Goal: Information Seeking & Learning: Learn about a topic

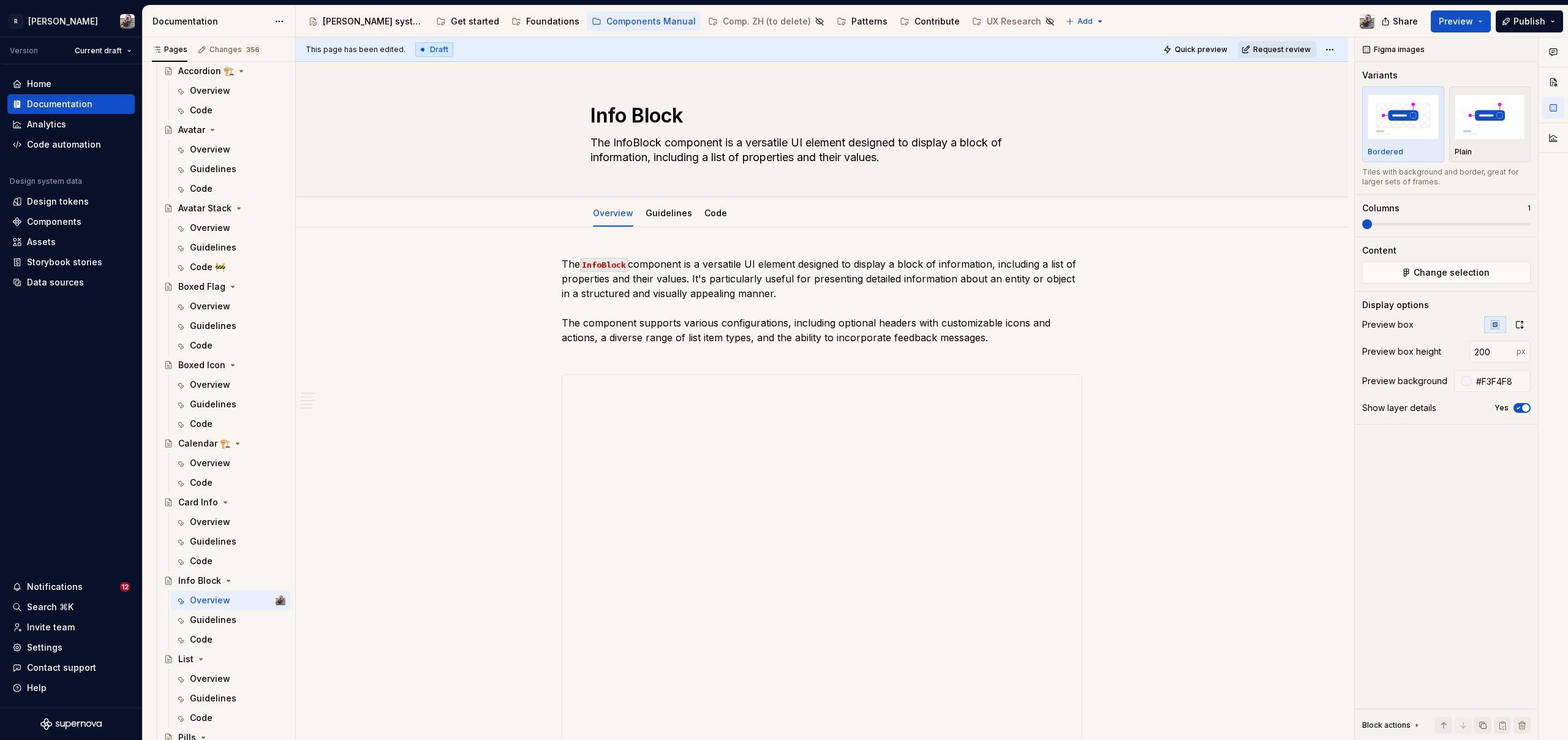
scroll to position [2477, 0]
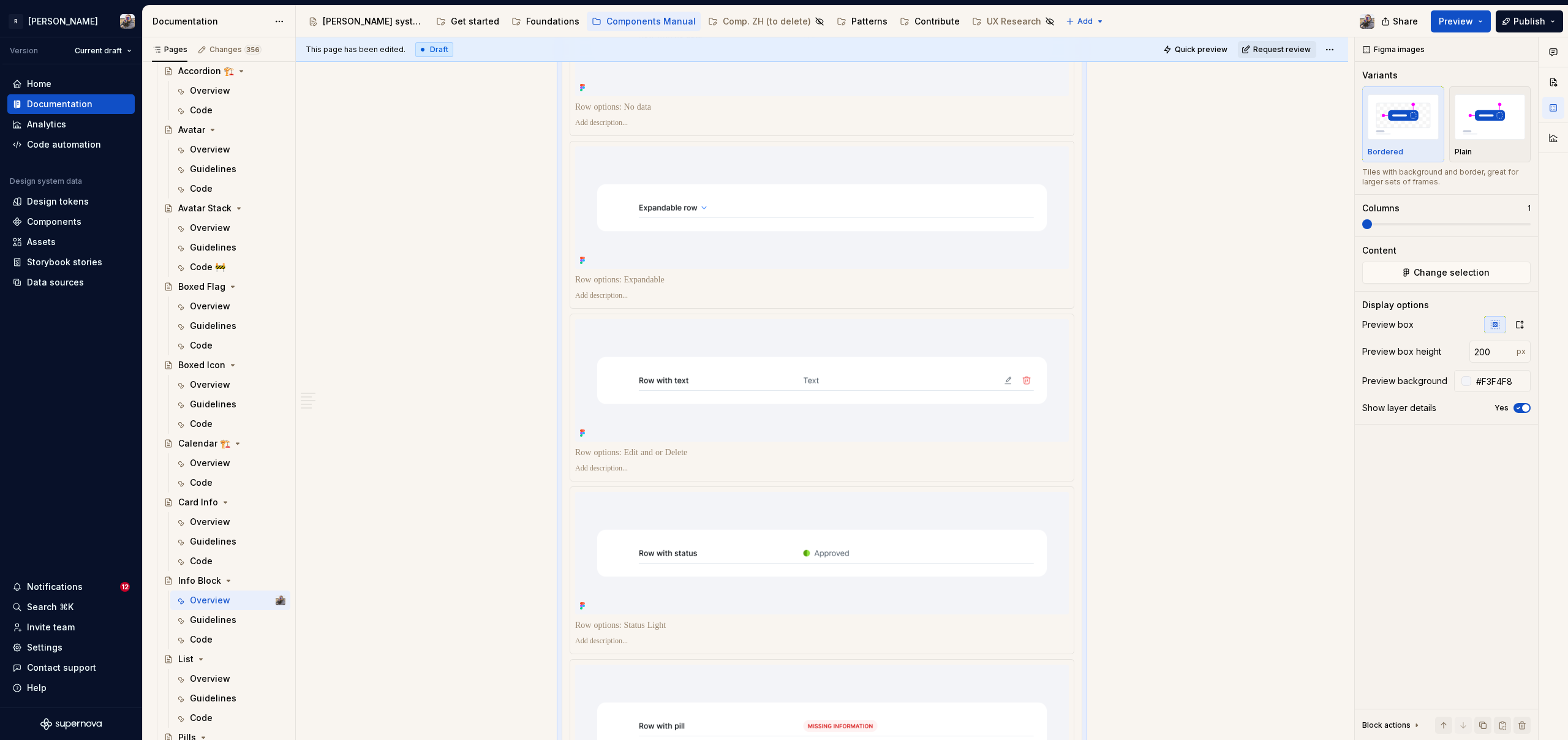
type textarea "*"
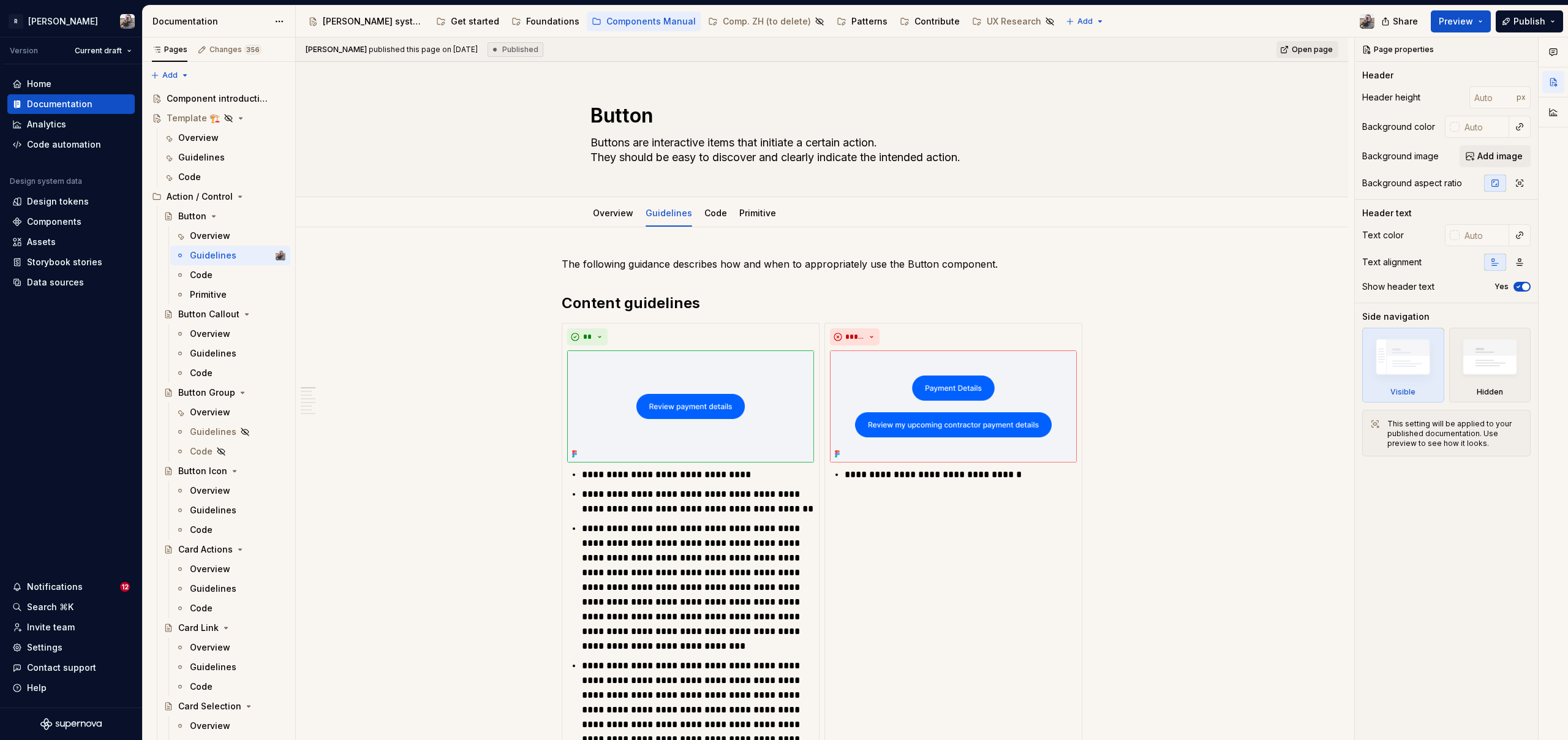
scroll to position [1463, 0]
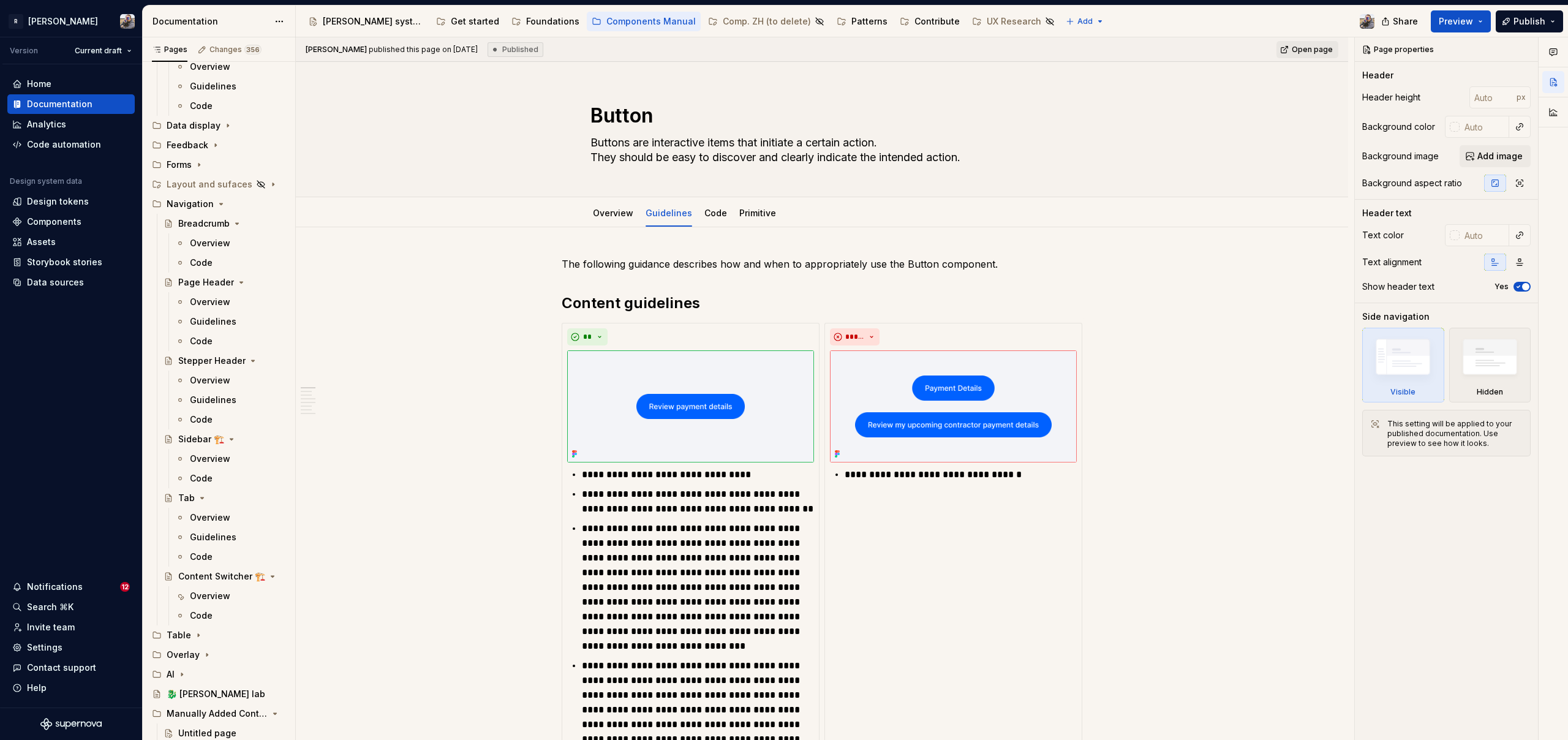
type textarea "*"
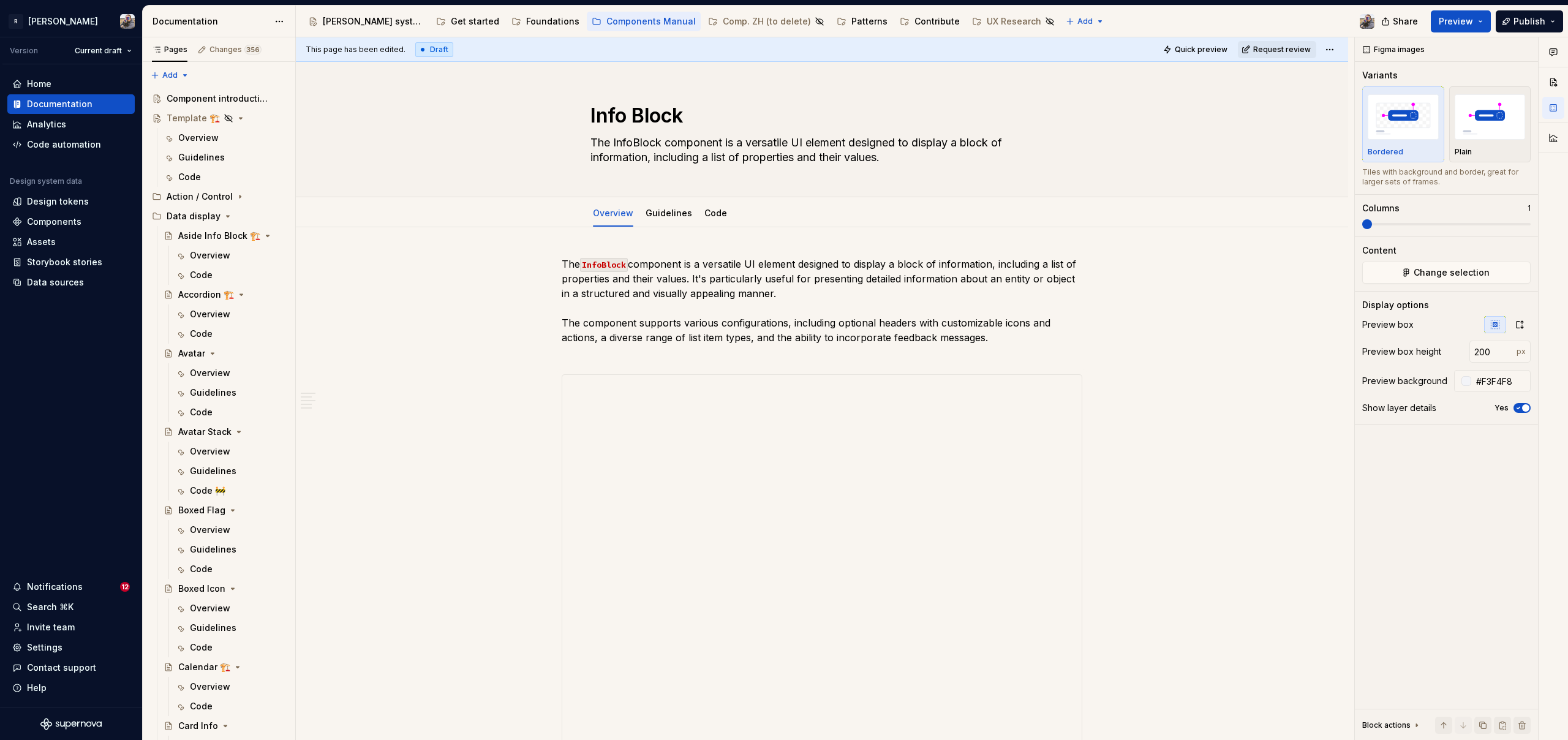
scroll to position [2477, 0]
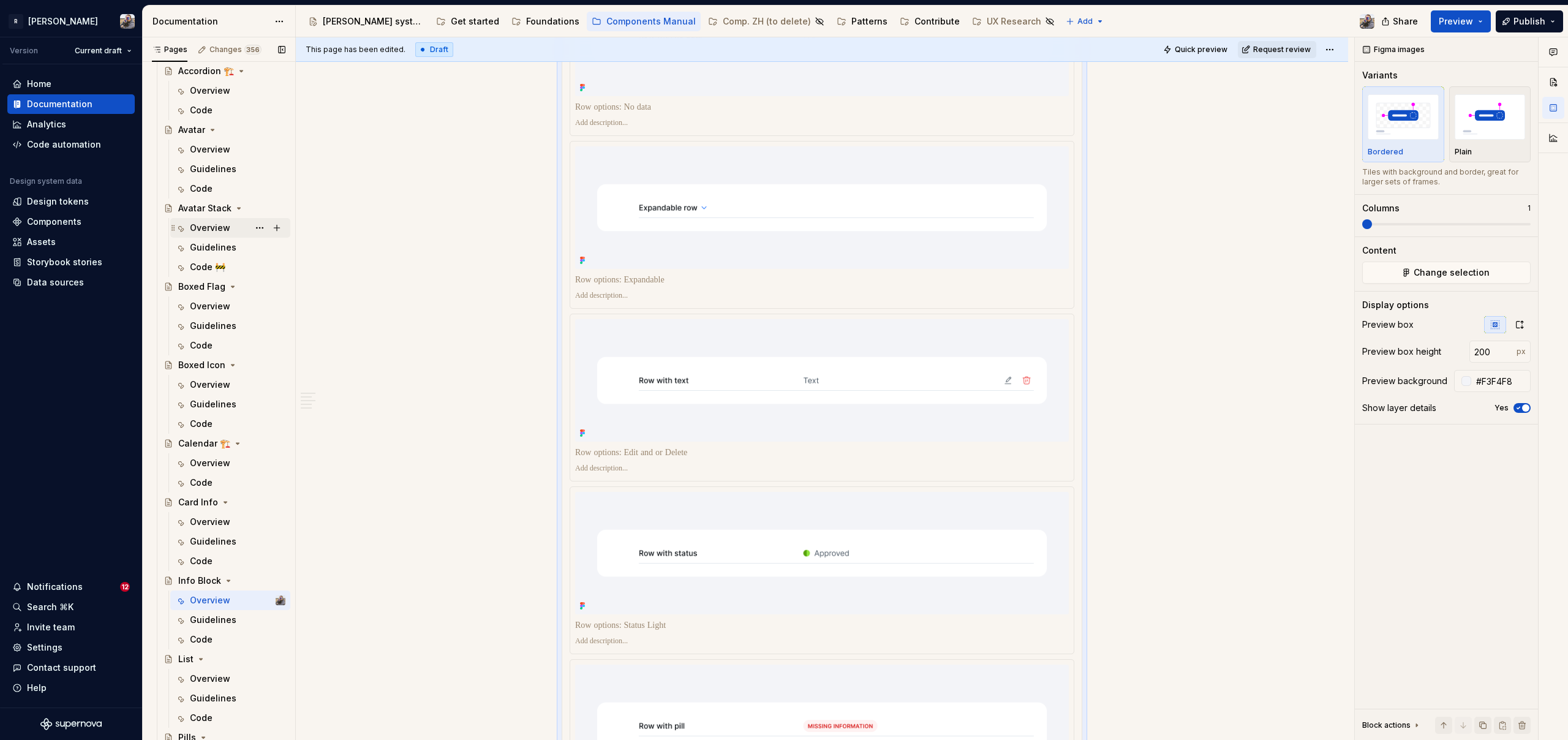
click at [198, 235] on div "Overview" at bounding box center [238, 227] width 96 height 17
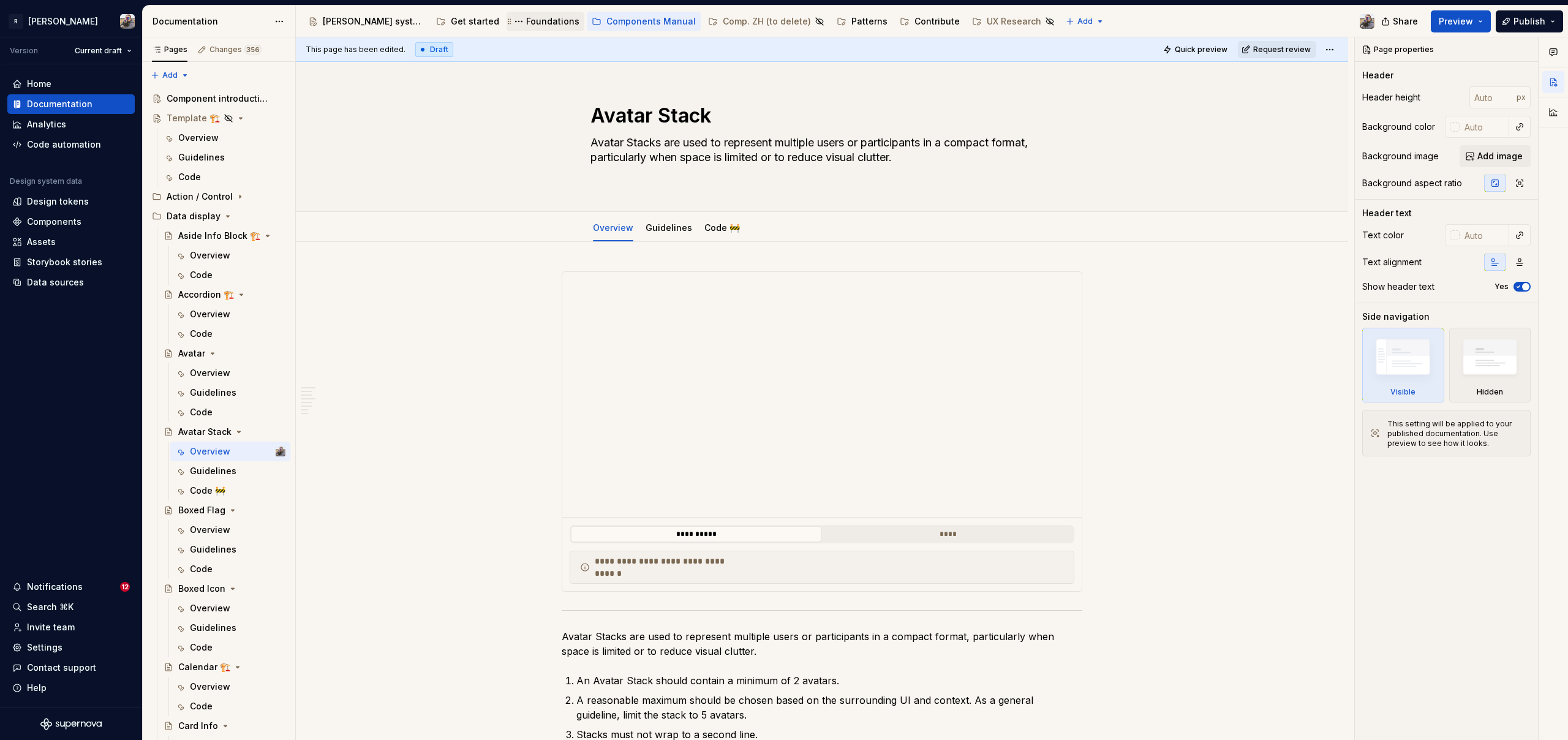
click at [527, 20] on div "Foundations" at bounding box center [553, 22] width 53 height 12
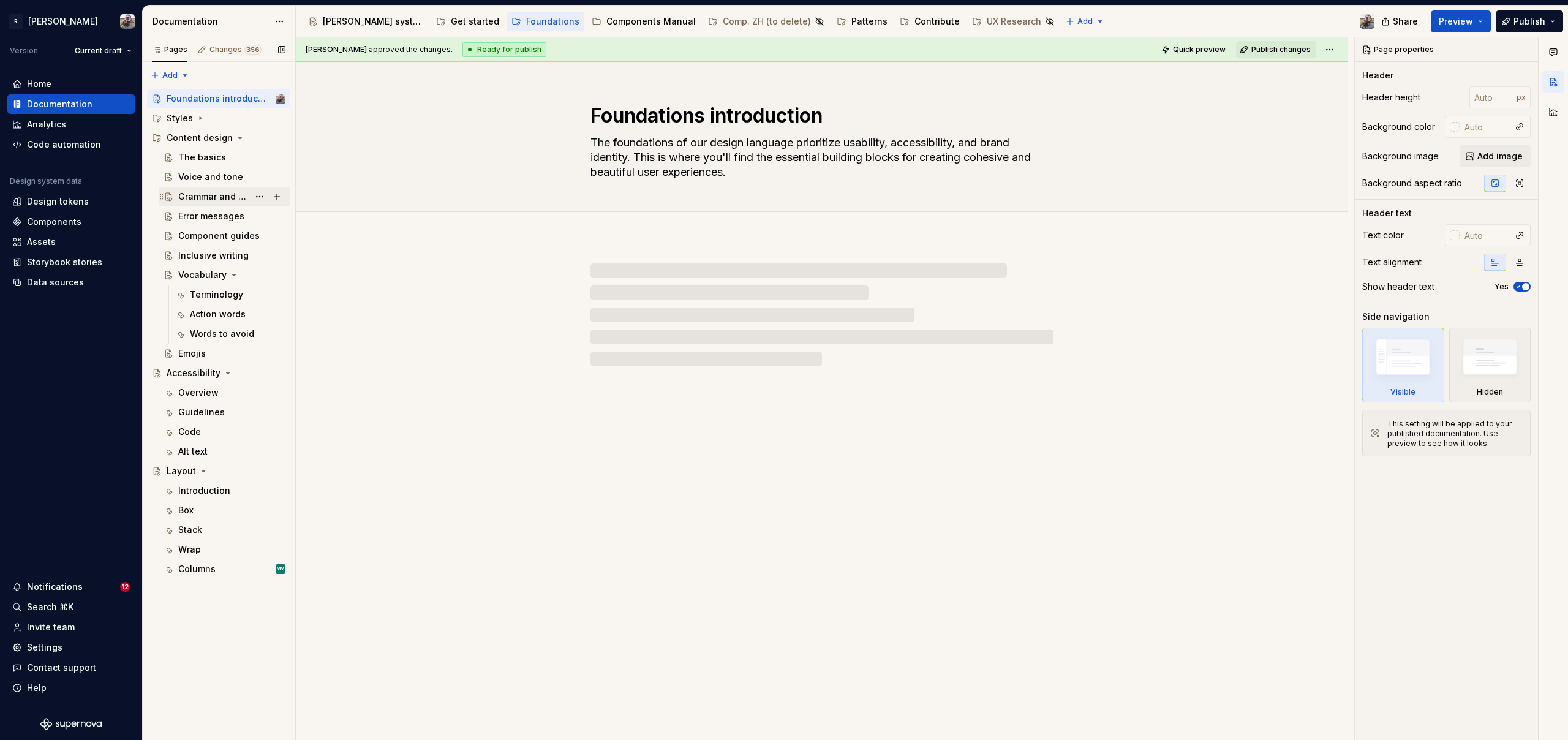
click at [190, 190] on div "Grammar and style" at bounding box center [213, 196] width 70 height 12
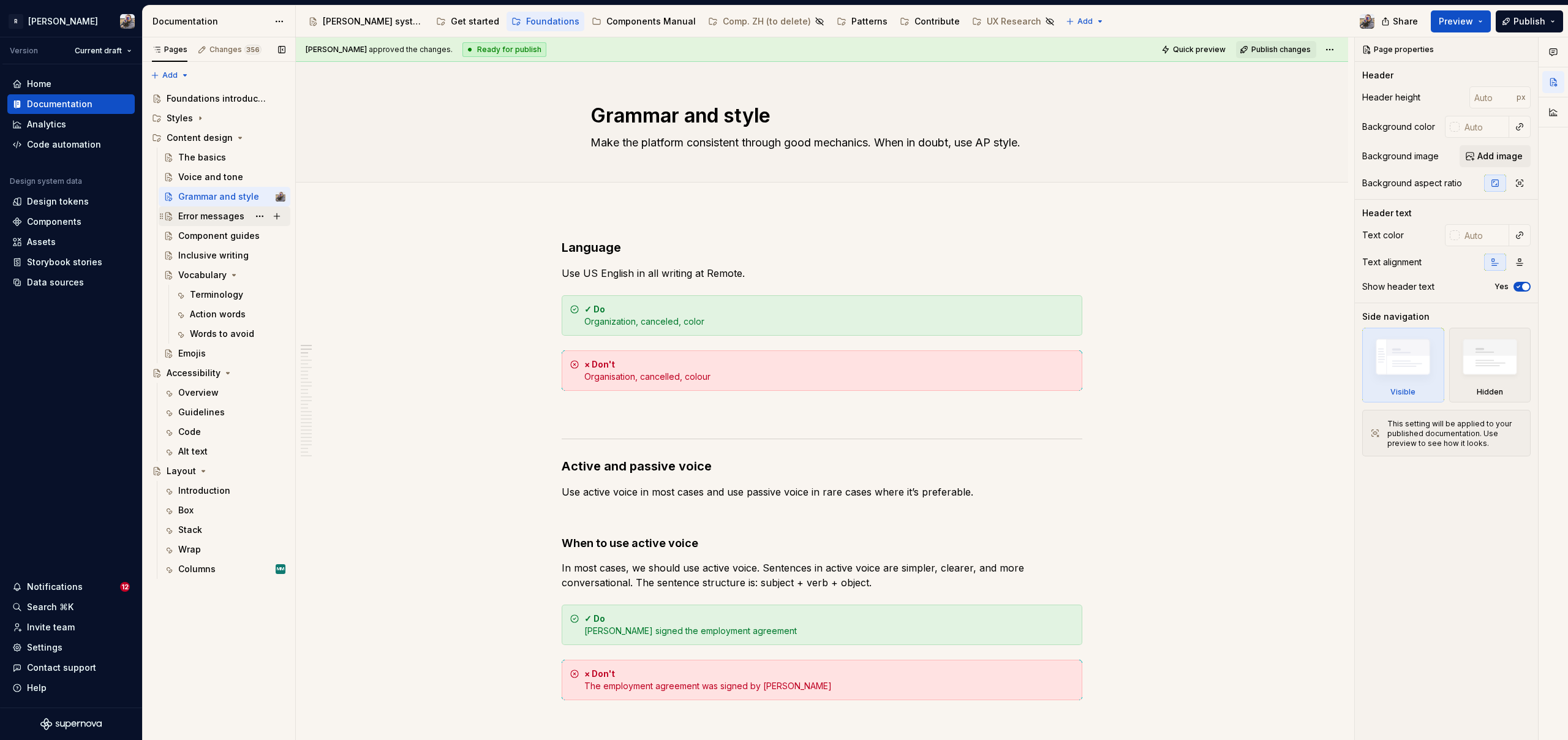
click at [207, 221] on div "Error messages" at bounding box center [211, 216] width 66 height 12
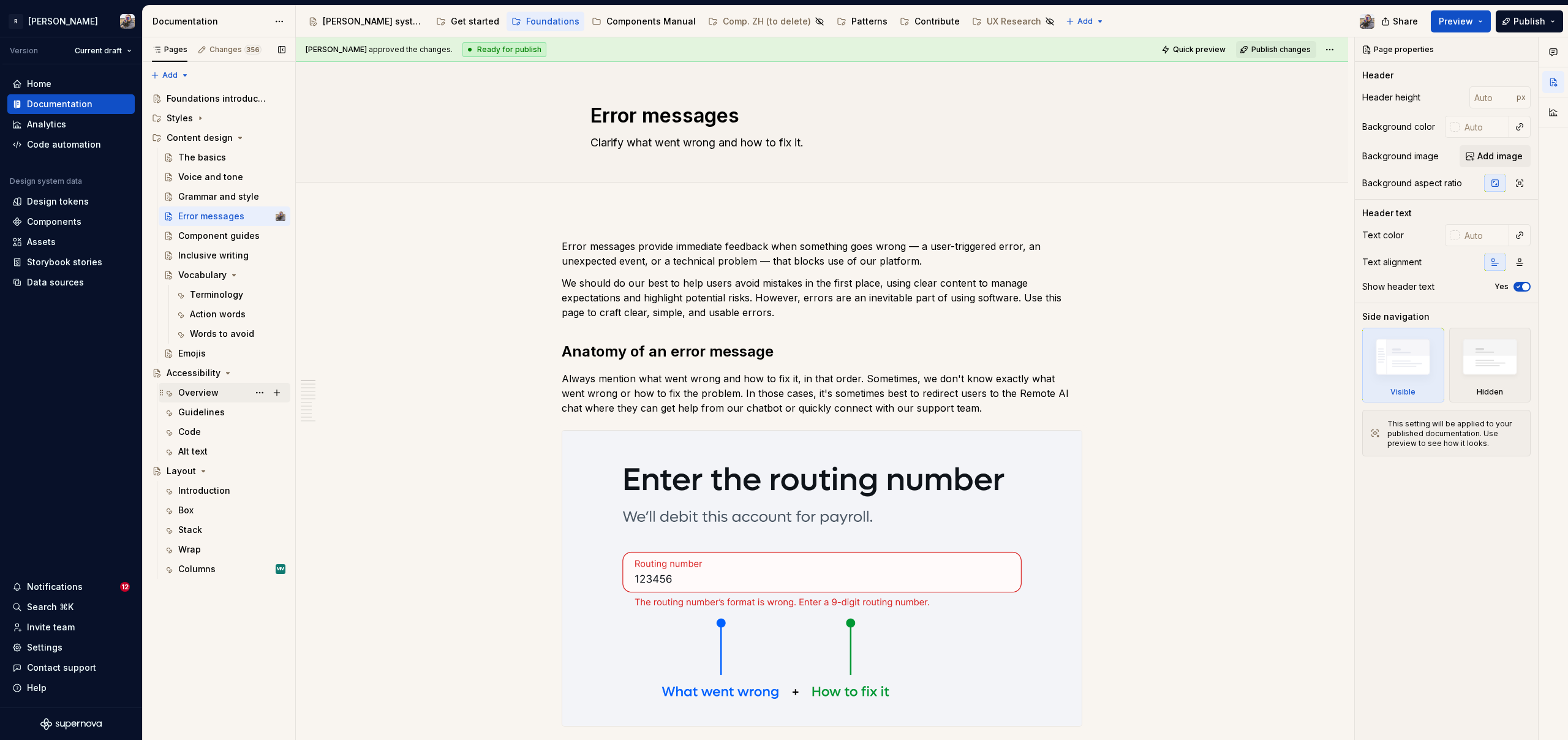
click at [206, 399] on div "Overview" at bounding box center [198, 393] width 40 height 12
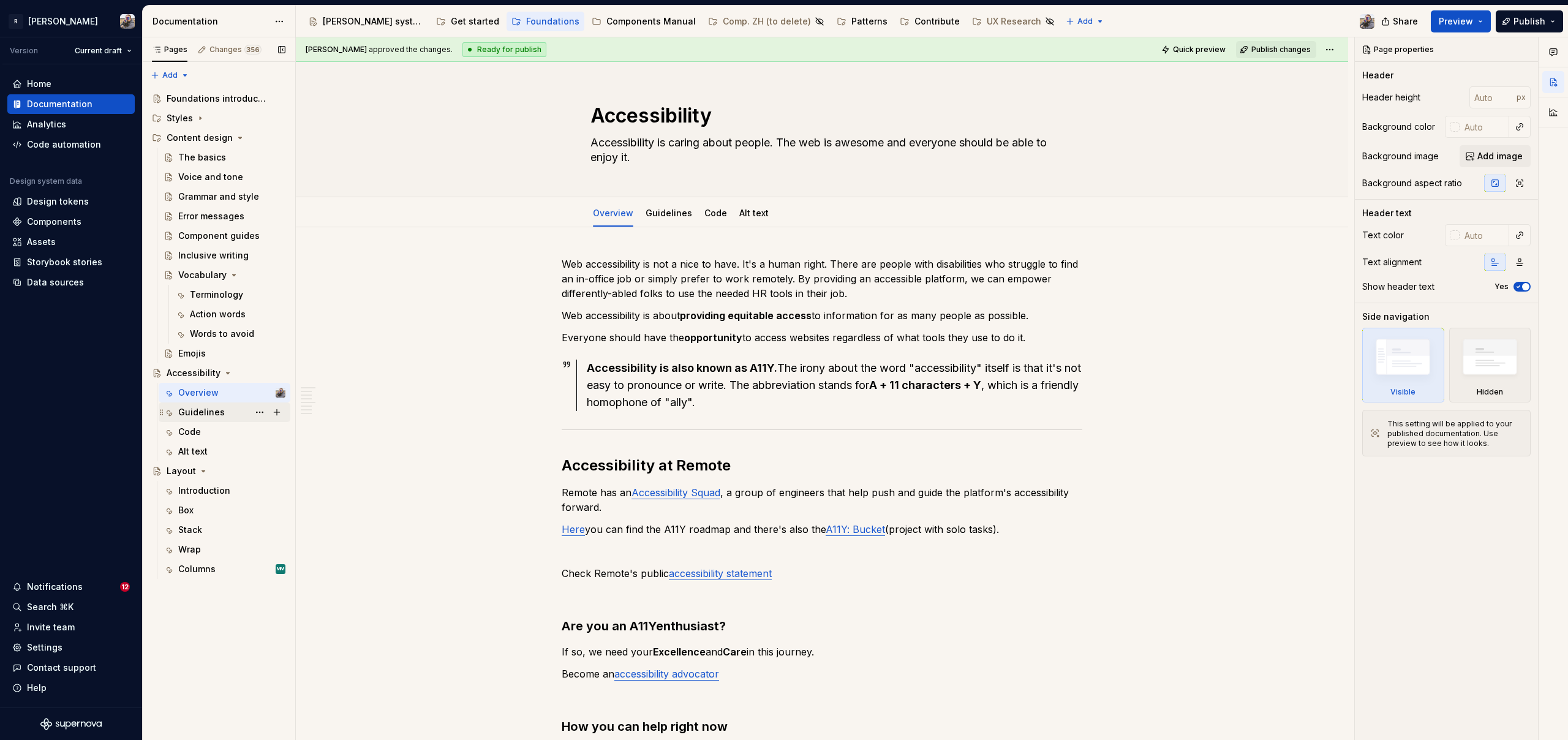
click at [206, 410] on div "Guidelines" at bounding box center [201, 412] width 46 height 12
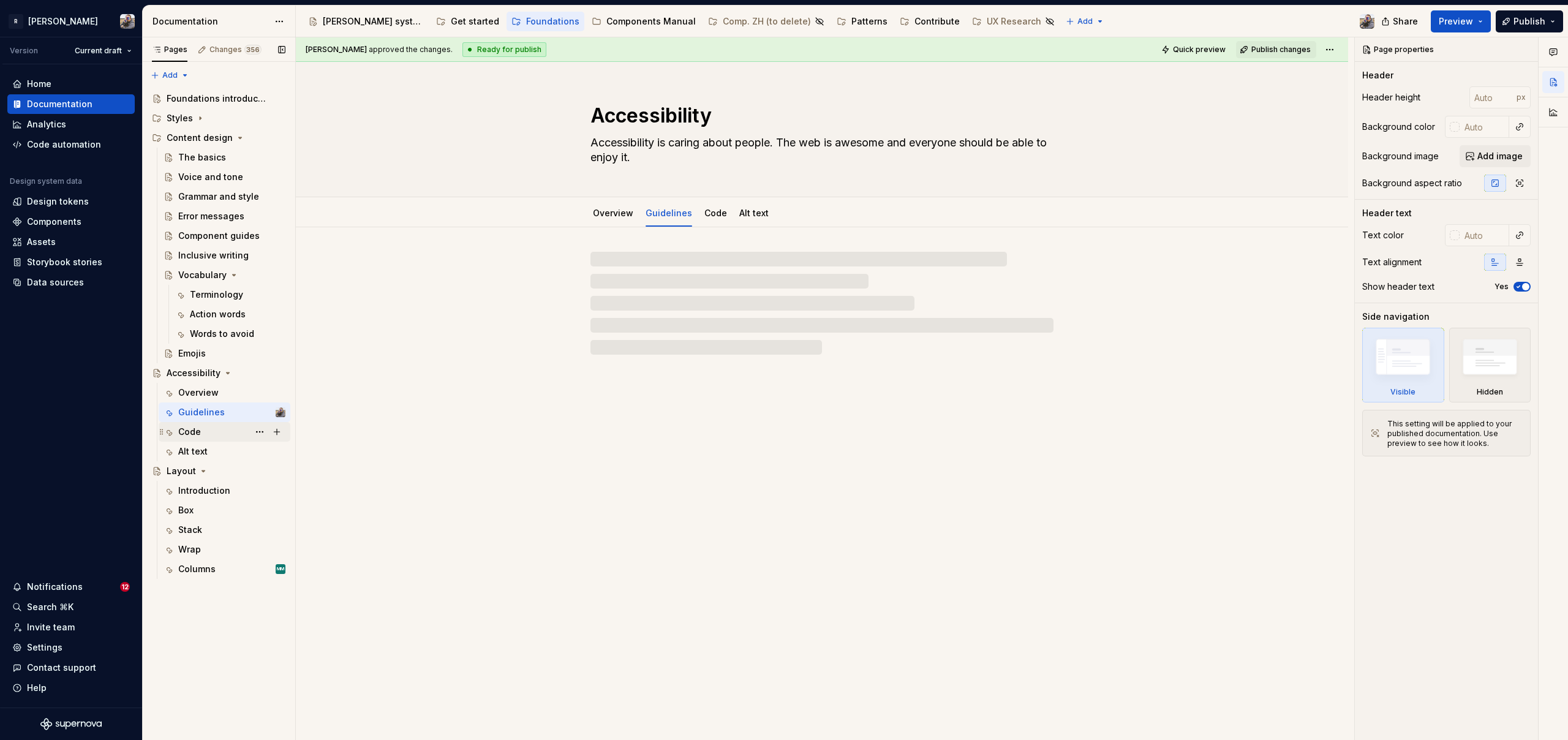
click at [202, 434] on div "Code" at bounding box center [232, 431] width 107 height 17
click at [211, 449] on div "Alt text" at bounding box center [232, 451] width 107 height 17
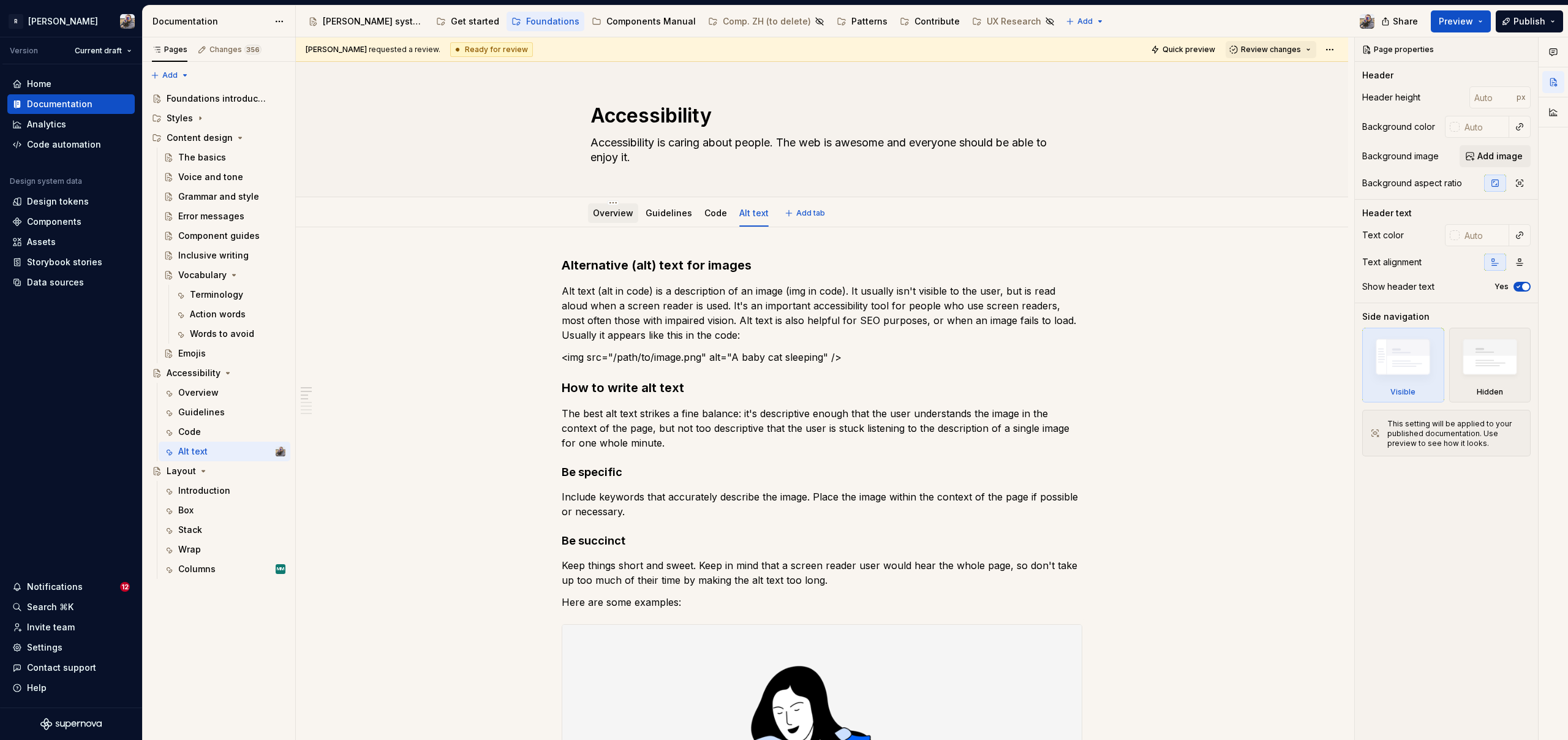
click at [618, 221] on div "Overview" at bounding box center [612, 213] width 50 height 20
click at [613, 219] on div "Overview" at bounding box center [612, 213] width 40 height 12
click at [189, 389] on div "Overview" at bounding box center [198, 393] width 40 height 12
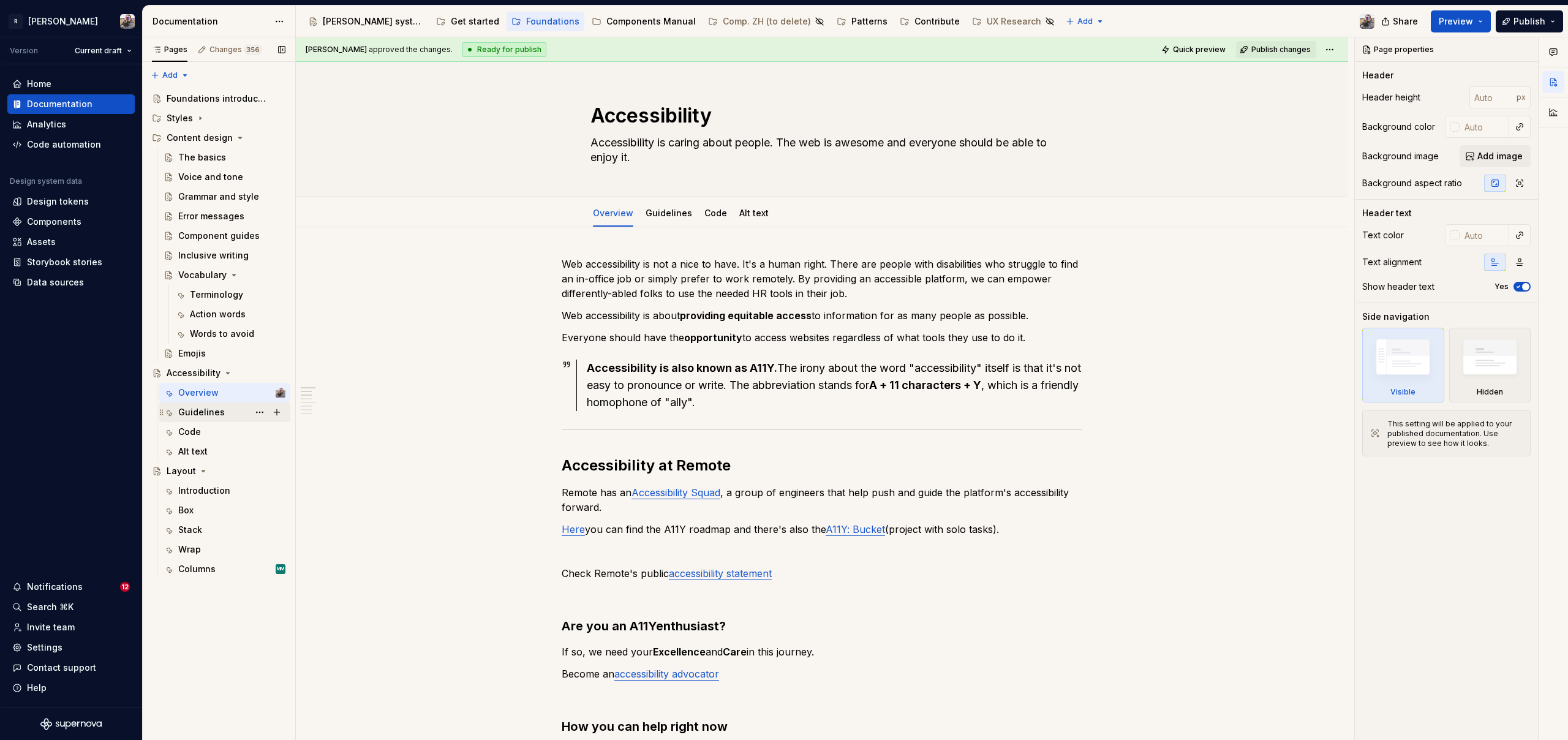
click at [204, 407] on div "Guidelines" at bounding box center [201, 412] width 46 height 12
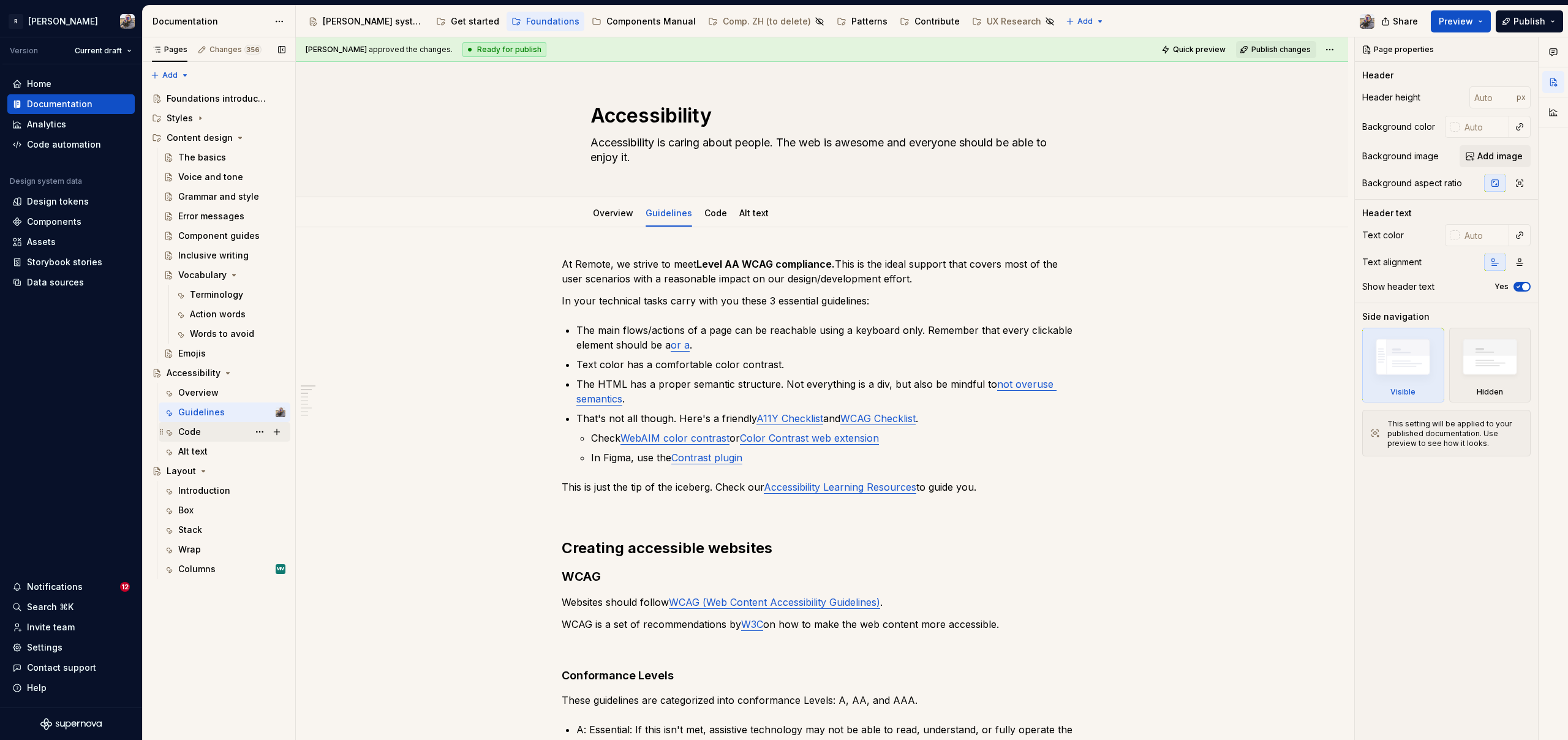
click at [207, 435] on div "Code" at bounding box center [232, 431] width 107 height 17
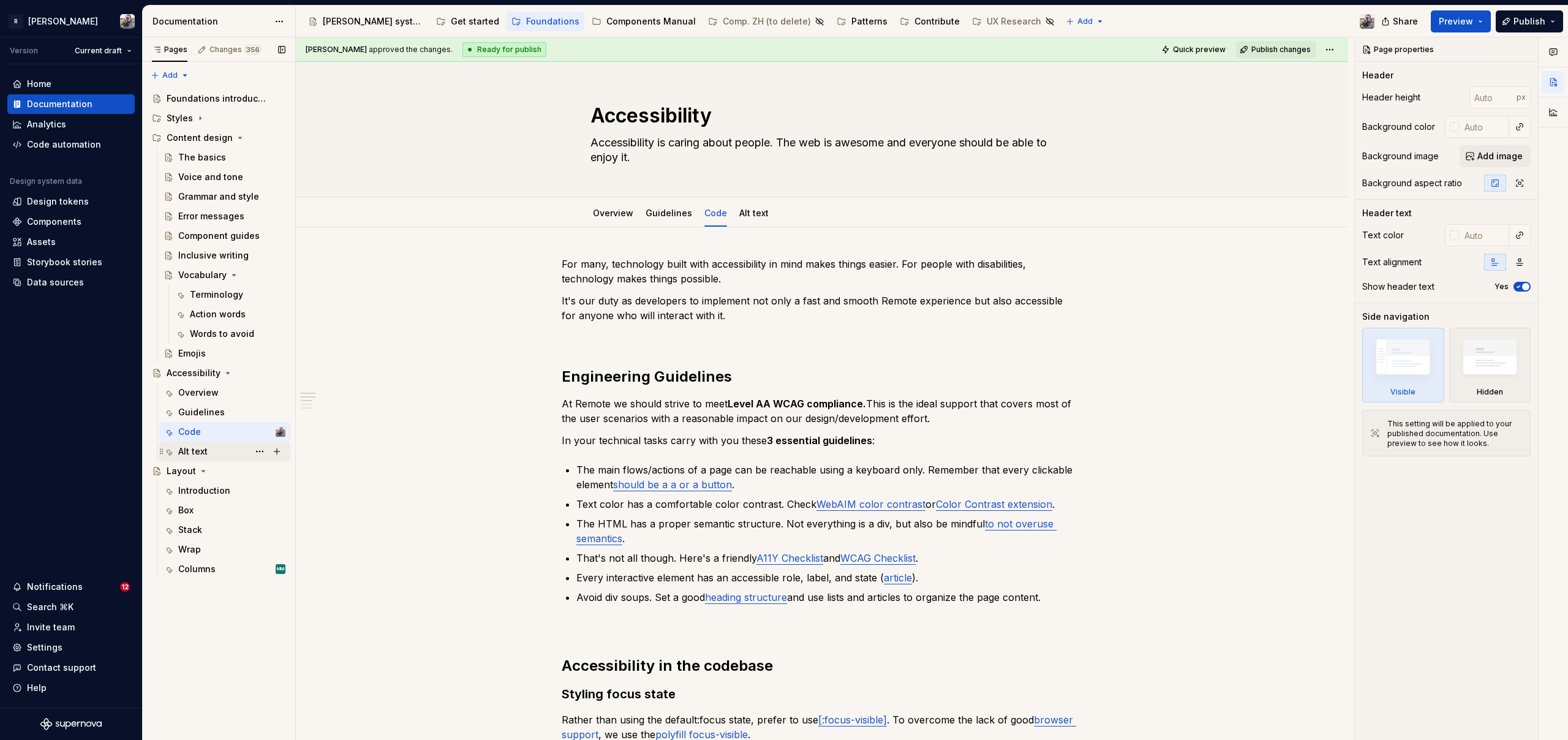
click at [196, 456] on div "Alt text" at bounding box center [193, 452] width 30 height 12
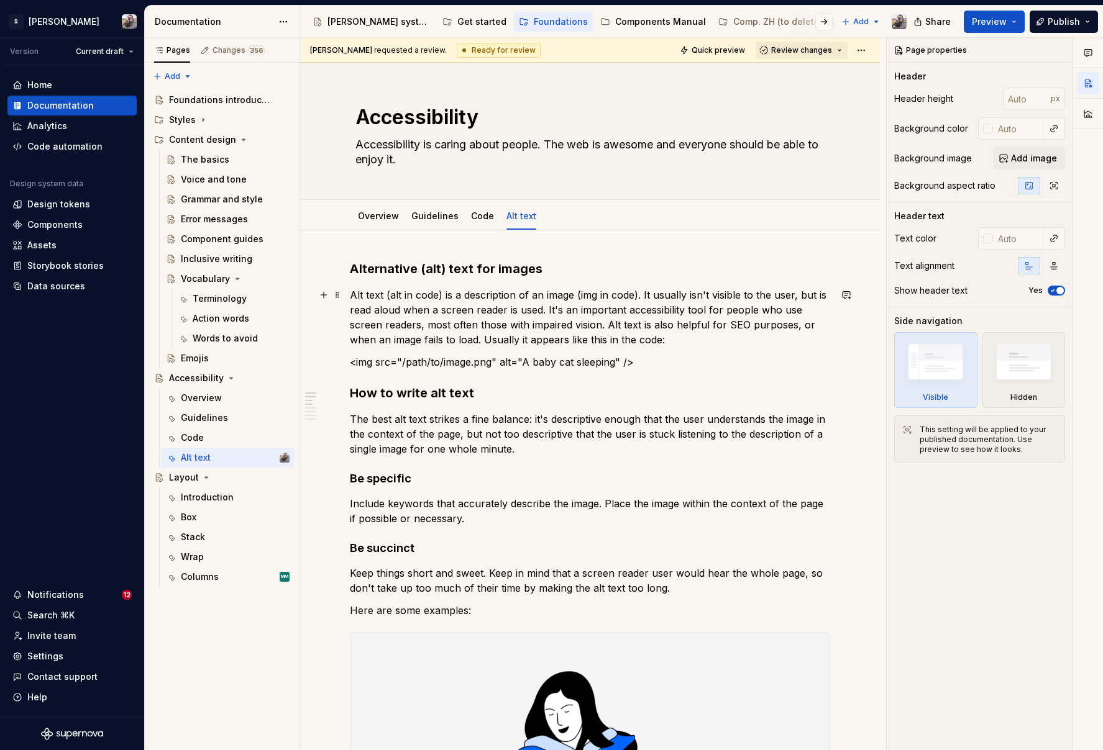
click at [390, 295] on p "Alt text (alt in code) is a description of an image (img in code). It usually i…" at bounding box center [590, 318] width 480 height 60
type textarea "*"
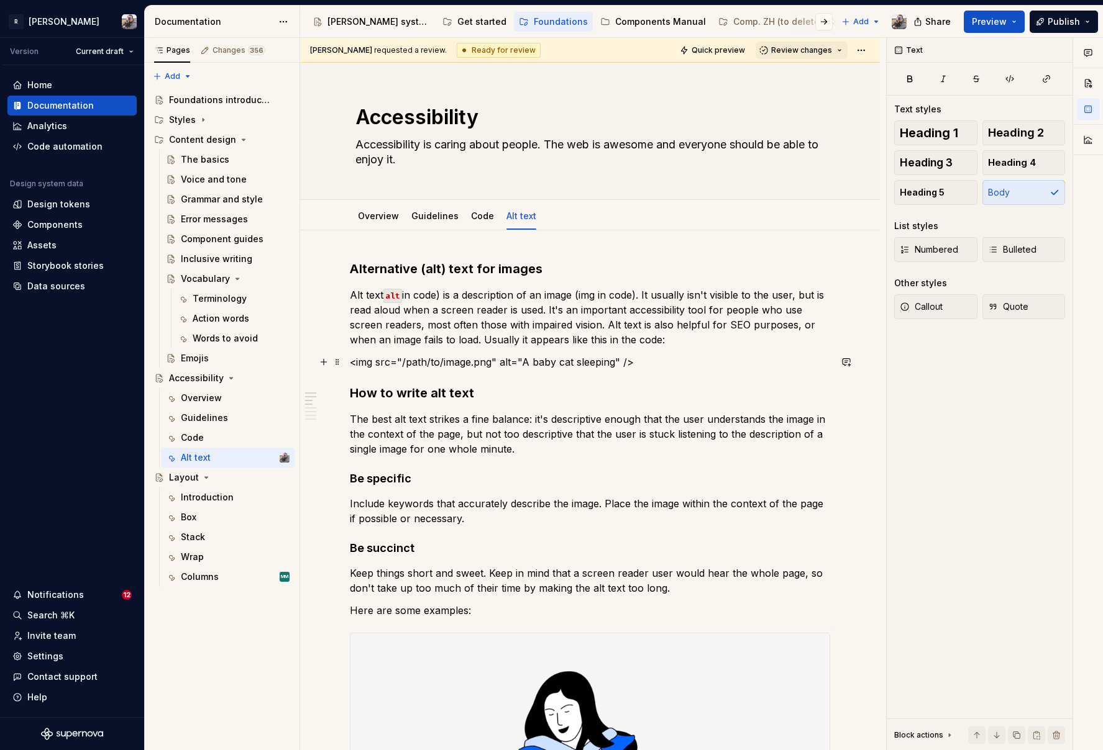
click at [351, 361] on p "<img src="/path/to/image.png" alt="A baby cat sleeping" />" at bounding box center [590, 362] width 480 height 15
click at [651, 363] on p "`<img src="/path/to/image.png" alt="A baby cat sleeping" />" at bounding box center [590, 362] width 480 height 15
click at [581, 294] on p "Alt text alt in code) is a description of an image (img in code). It usually is…" at bounding box center [590, 318] width 480 height 60
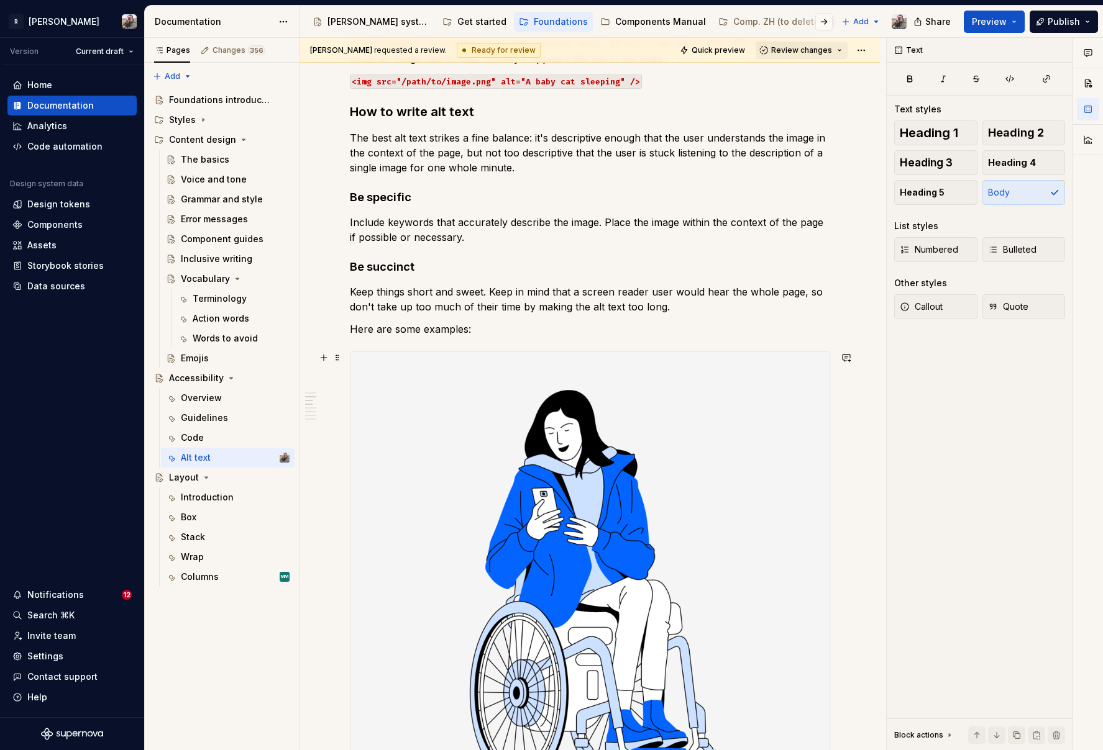
scroll to position [417, 0]
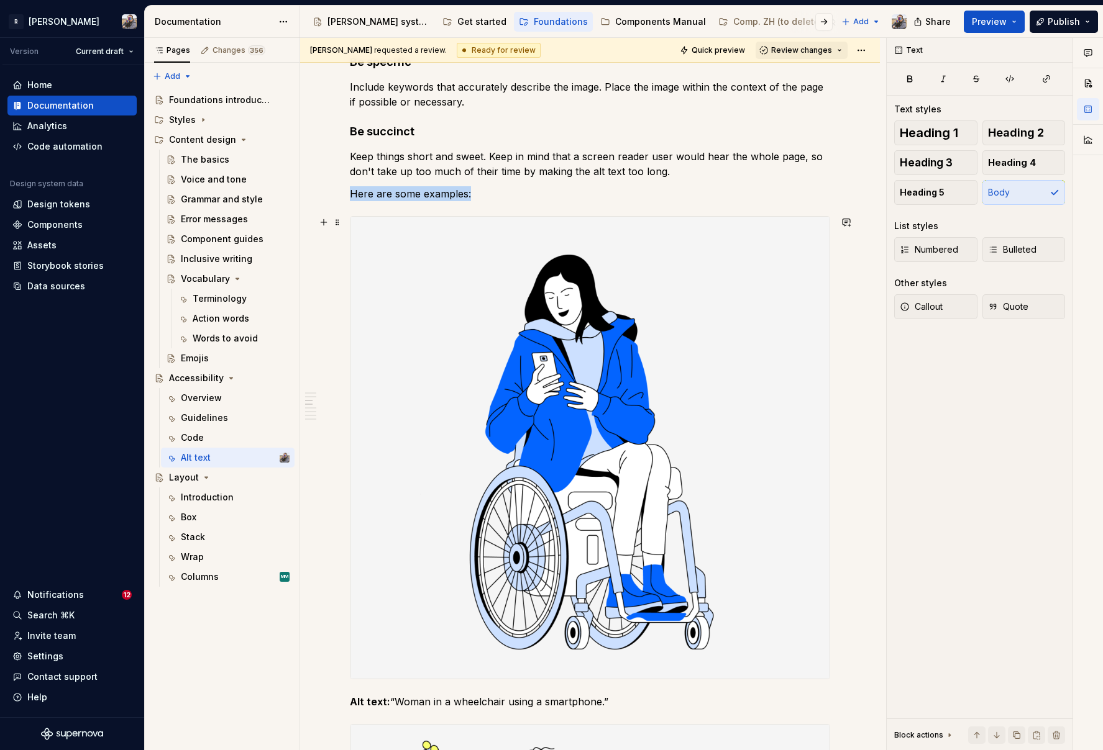
click at [765, 306] on img at bounding box center [589, 448] width 479 height 462
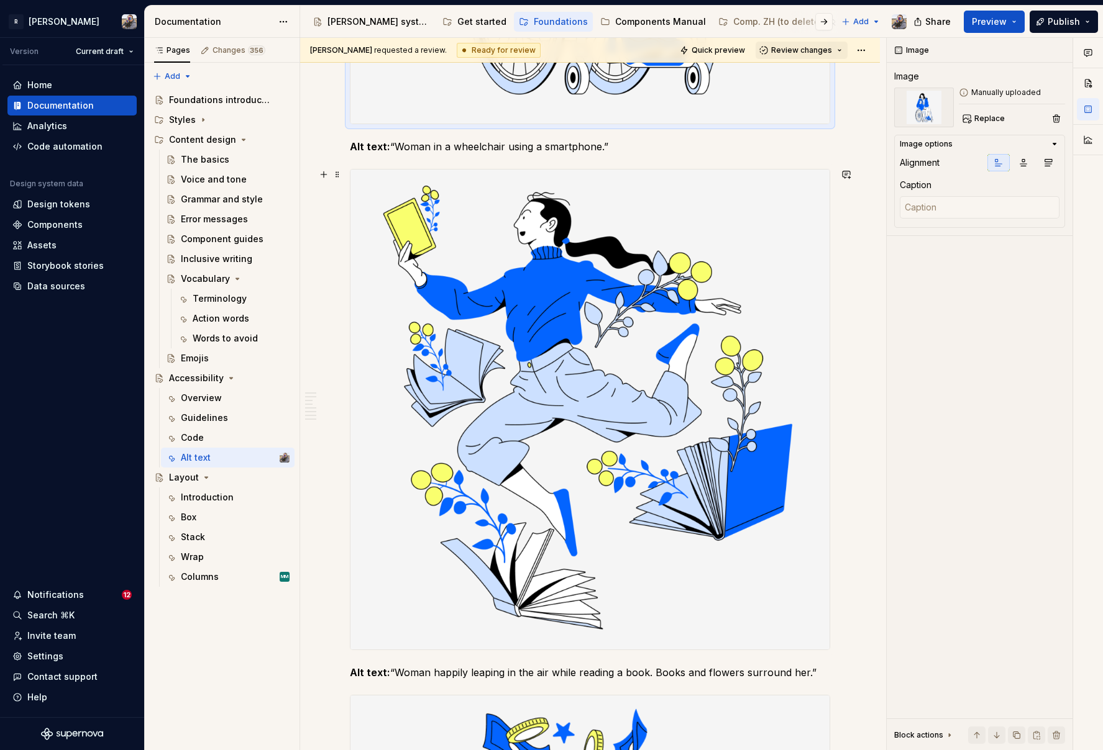
scroll to position [698, 0]
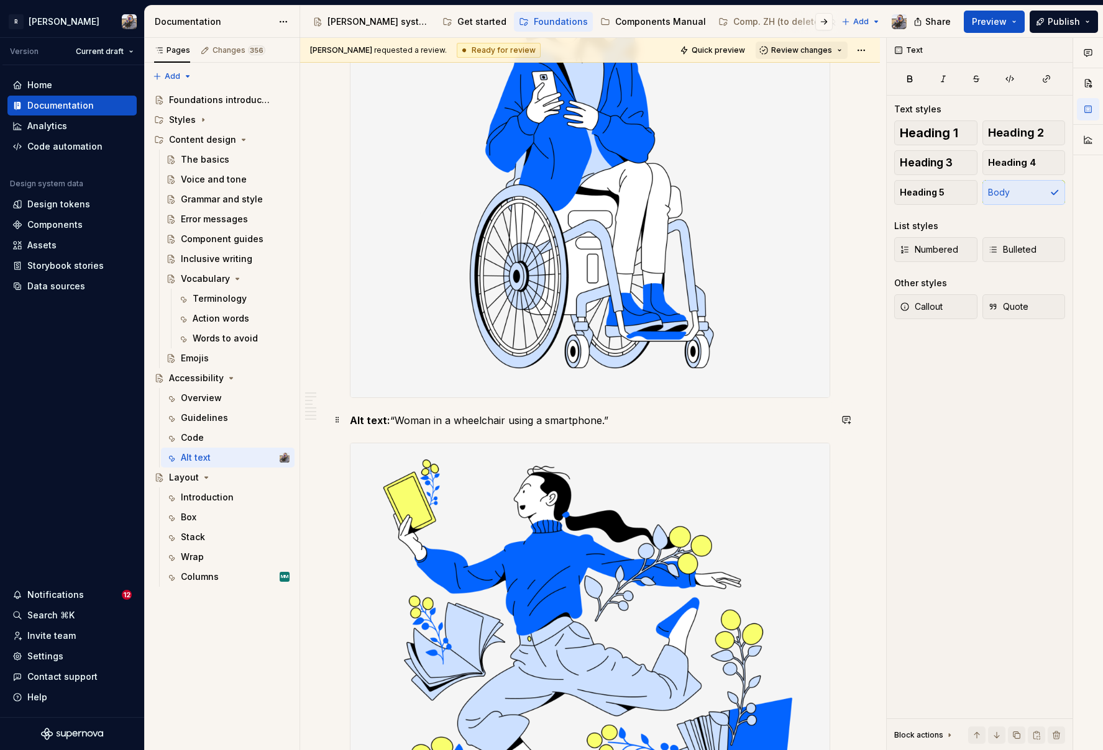
click at [630, 414] on p "Alt text: “Woman in a wheelchair using a smartphone.”" at bounding box center [590, 420] width 480 height 15
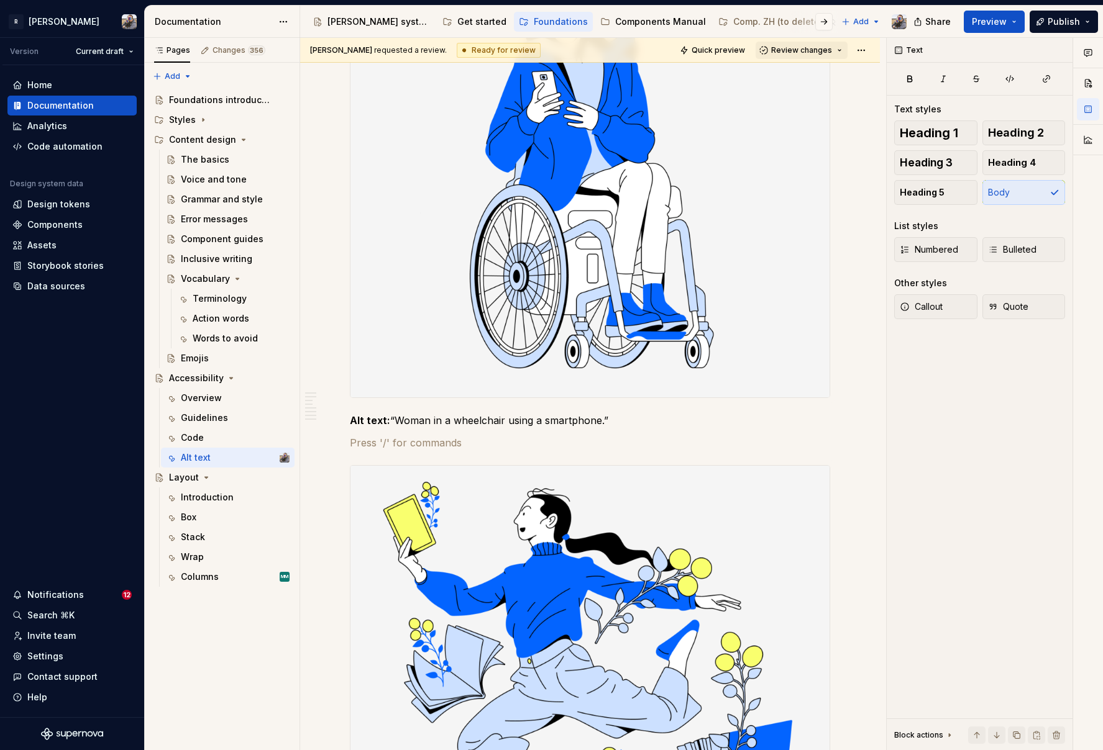
click at [551, 280] on img at bounding box center [589, 166] width 479 height 462
drag, startPoint x: 625, startPoint y: 427, endPoint x: 561, endPoint y: 358, distance: 94.1
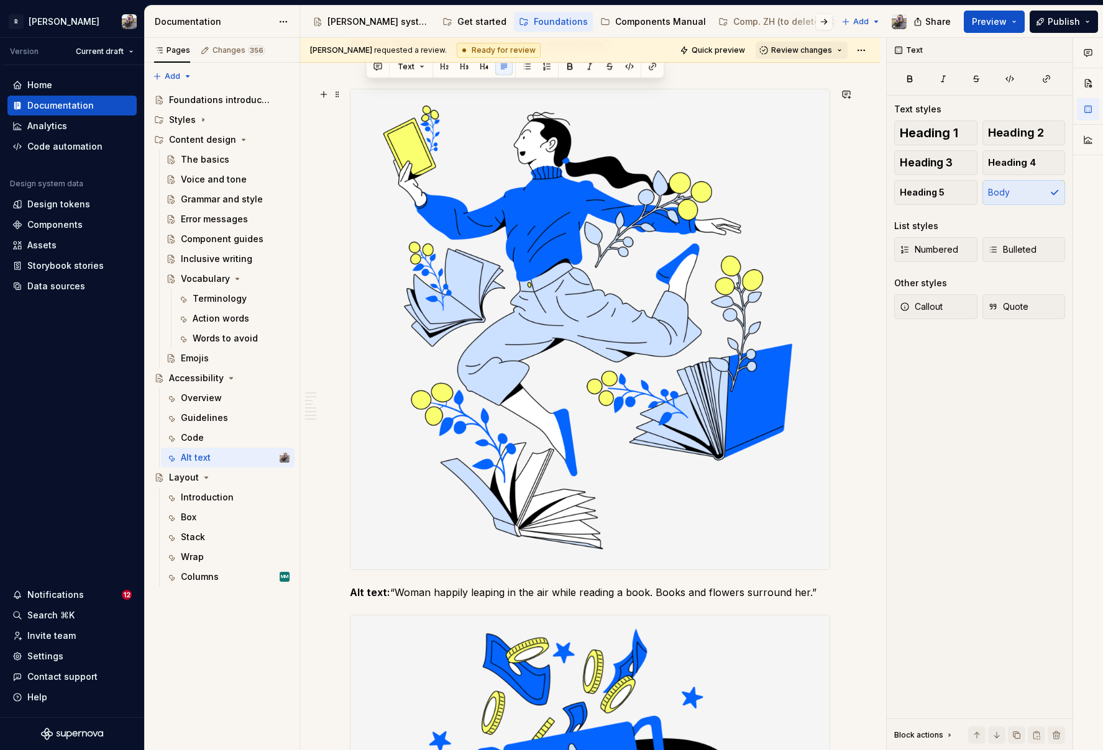
scroll to position [1292, 0]
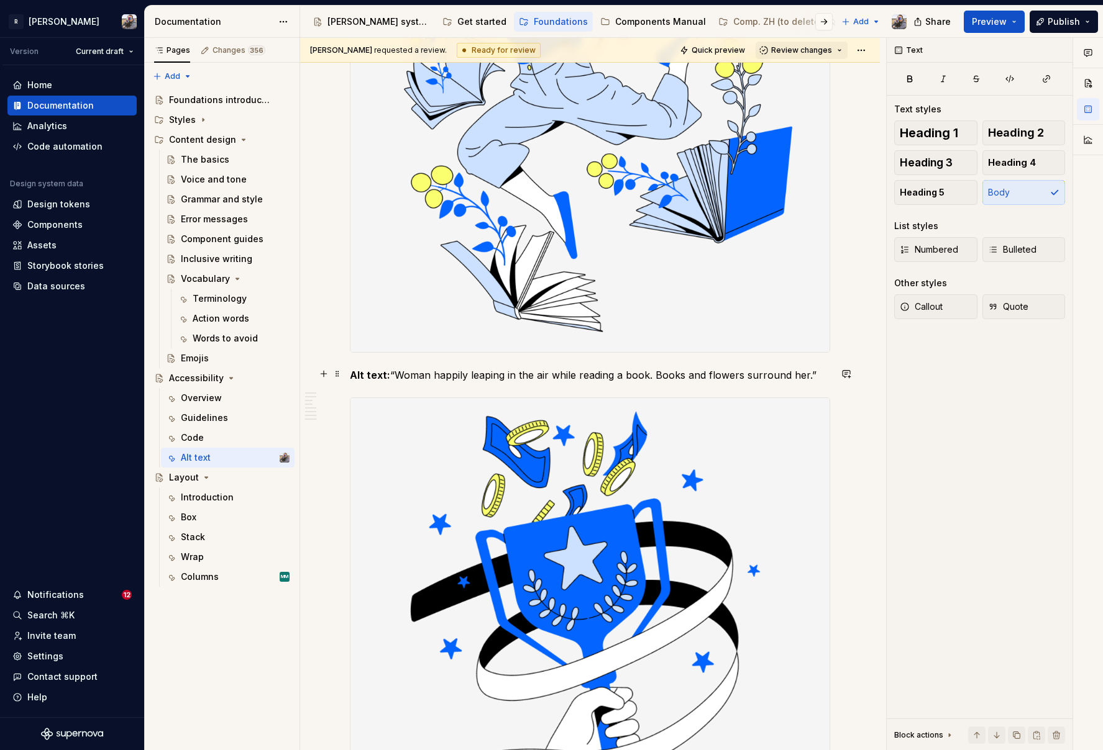
click at [819, 368] on p "Alt text: “Woman happily leaping in the air while reading a book. Books and flo…" at bounding box center [590, 375] width 480 height 15
click at [820, 373] on p "Alt text: “Woman happily leaping in the air while reading a book. Books and flo…" at bounding box center [590, 375] width 480 height 15
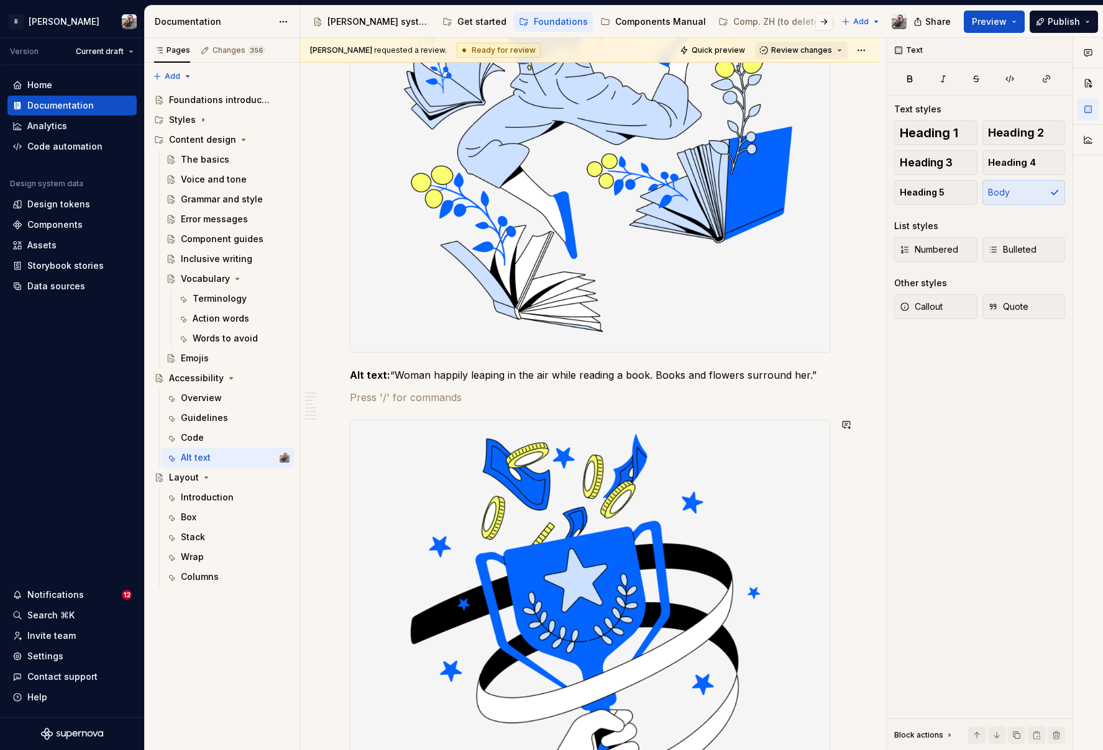
scroll to position [1636, 0]
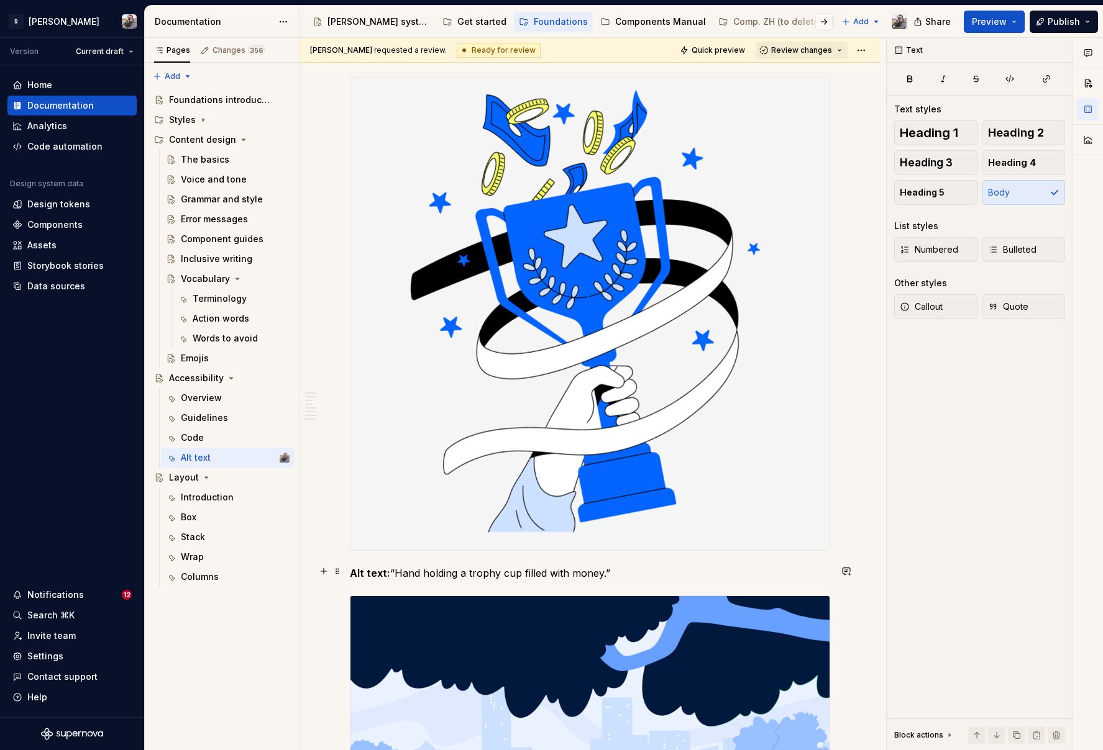
click at [673, 568] on p "Alt text: “Hand holding a trophy cup filled with money.”" at bounding box center [590, 573] width 480 height 15
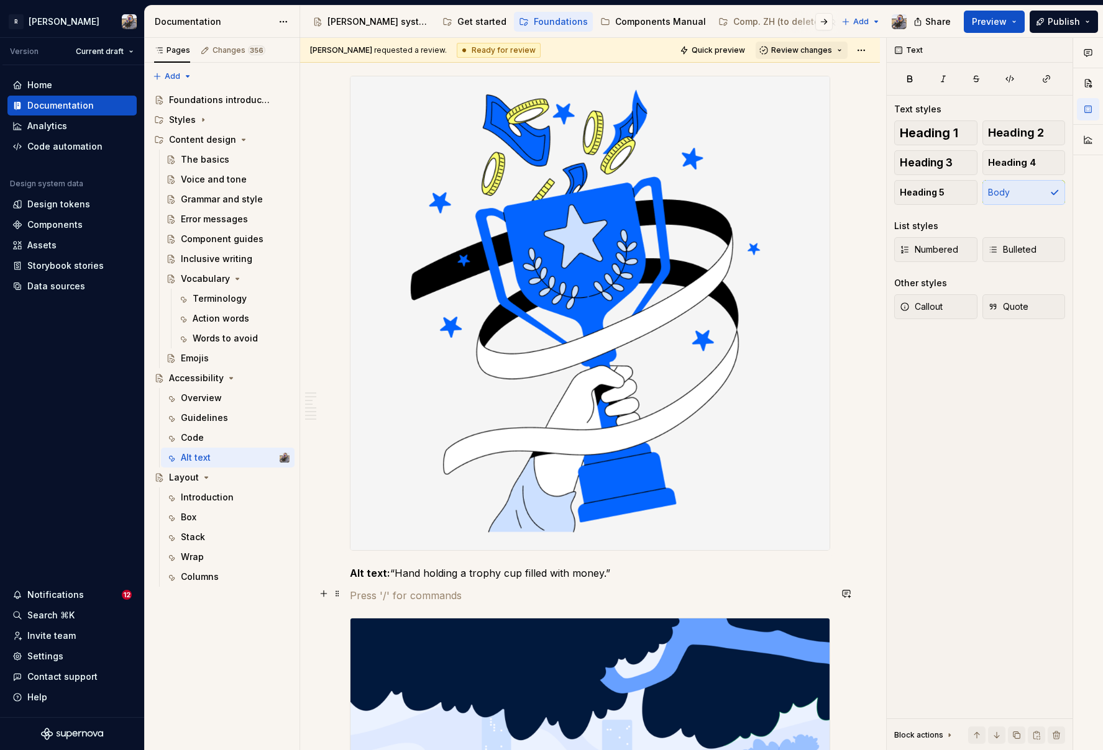
scroll to position [2221, 0]
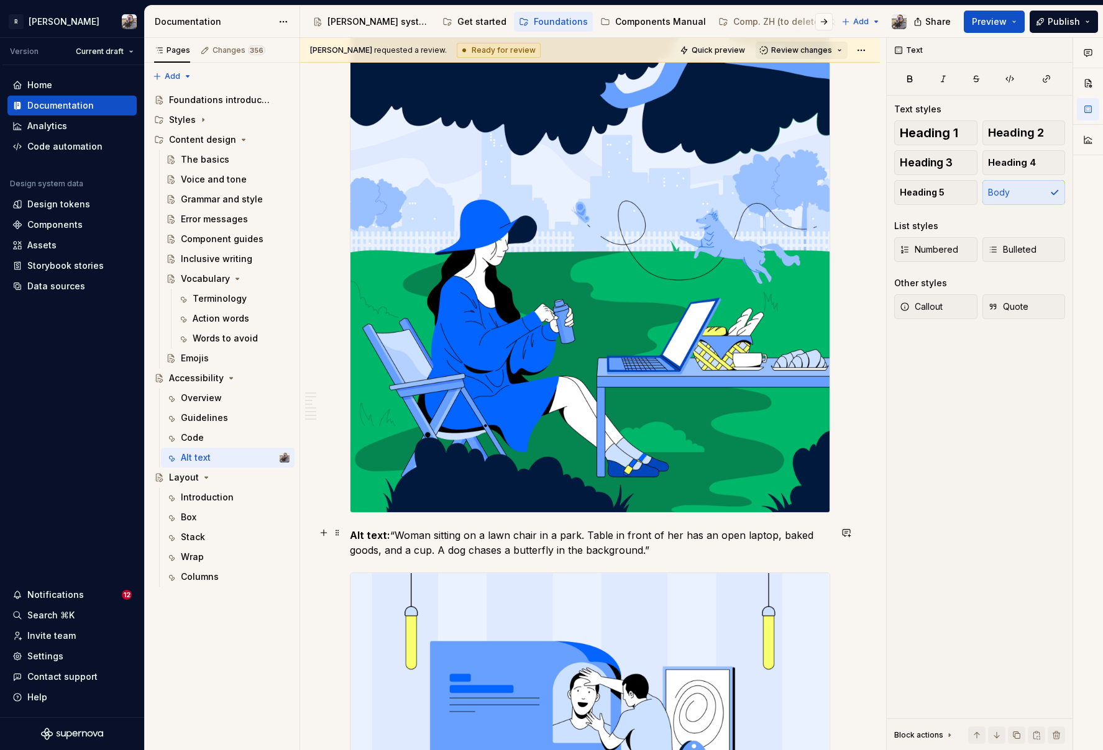
click at [693, 546] on p "Alt text: “Woman sitting on a lawn chair in a park. Table in front of her has a…" at bounding box center [590, 543] width 480 height 30
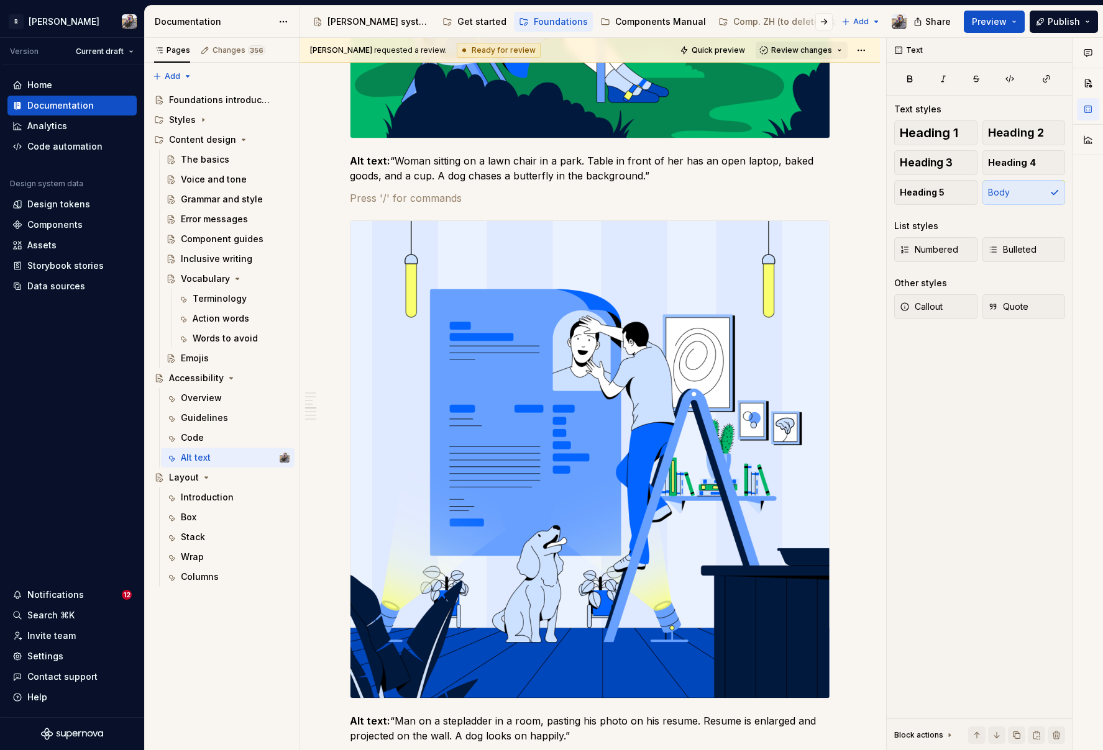
scroll to position [2941, 0]
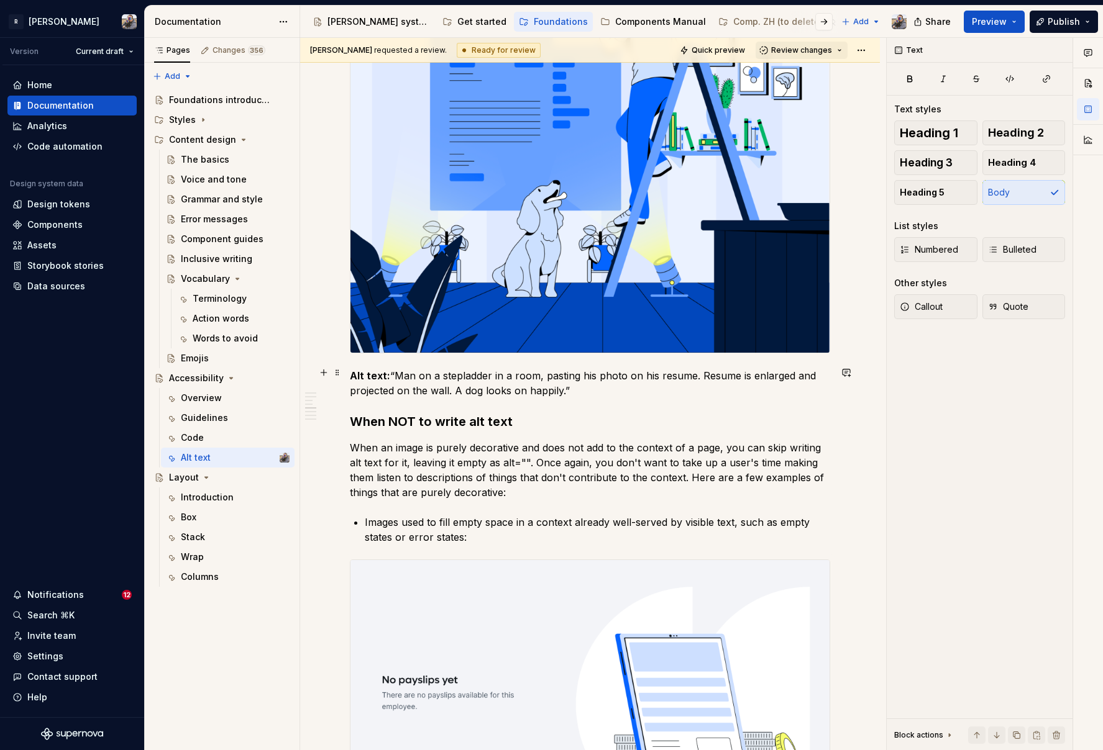
click at [580, 386] on p "Alt text: “Man on a stepladder in a room, pasting his photo on his resume. Resu…" at bounding box center [590, 383] width 480 height 30
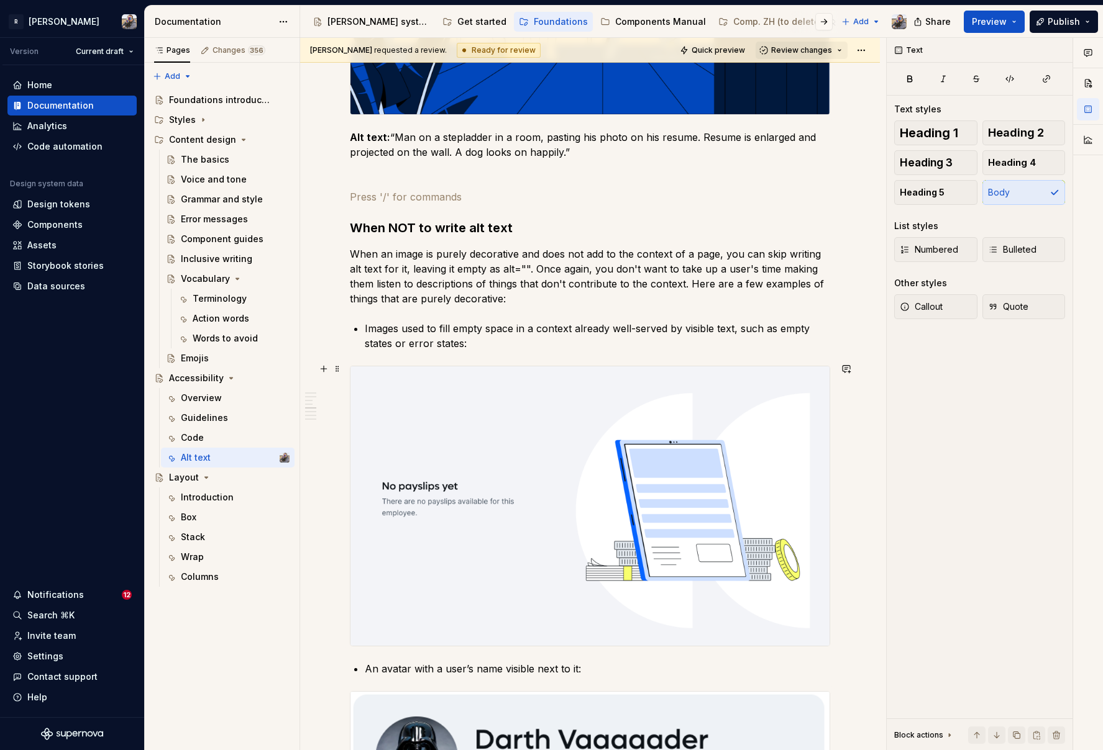
scroll to position [3244, 0]
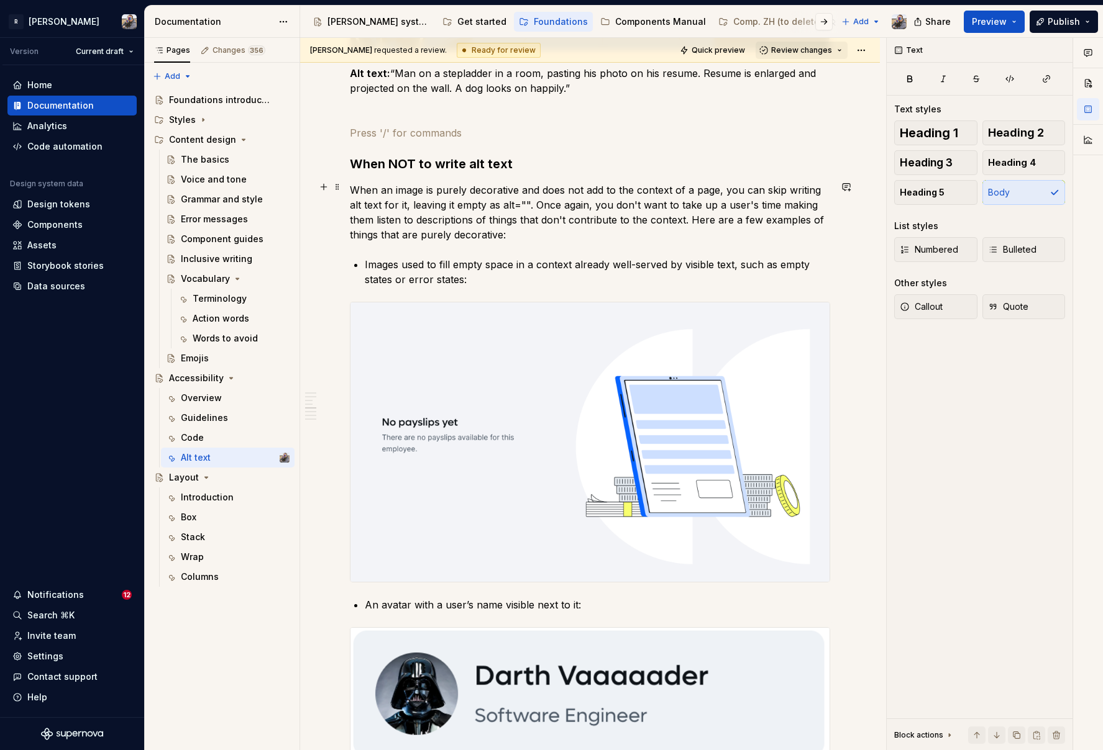
click at [499, 202] on p "When an image is purely decorative and does not add to the context of a page, y…" at bounding box center [590, 213] width 480 height 60
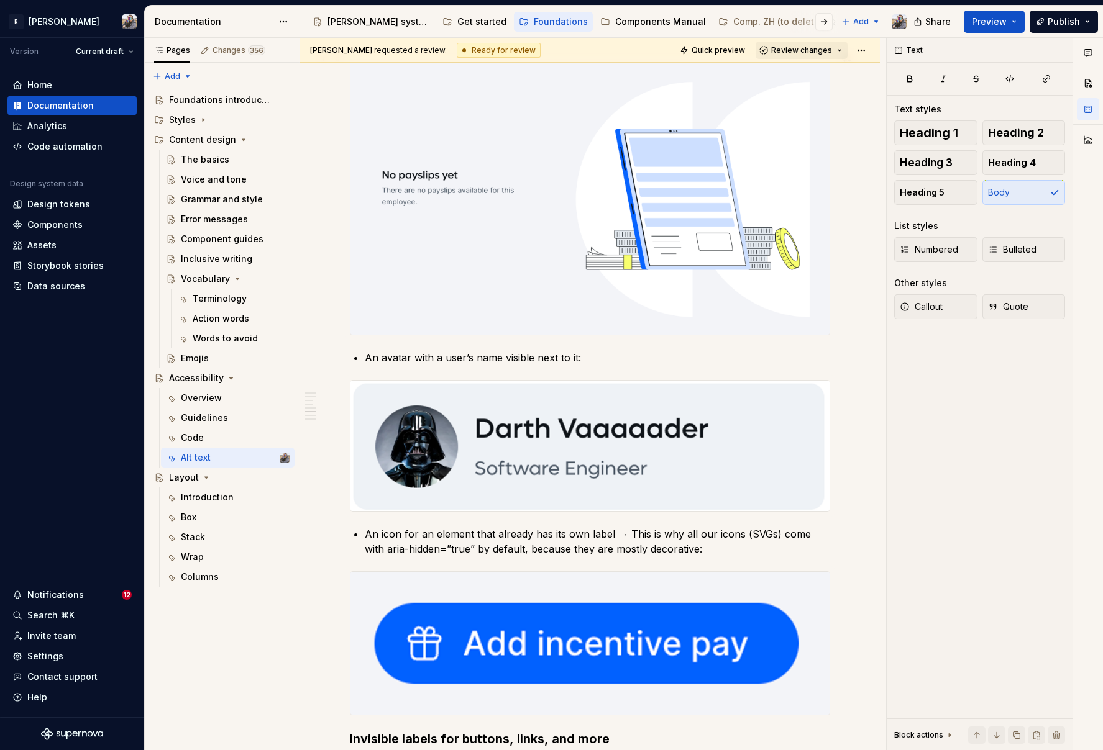
scroll to position [3613, 0]
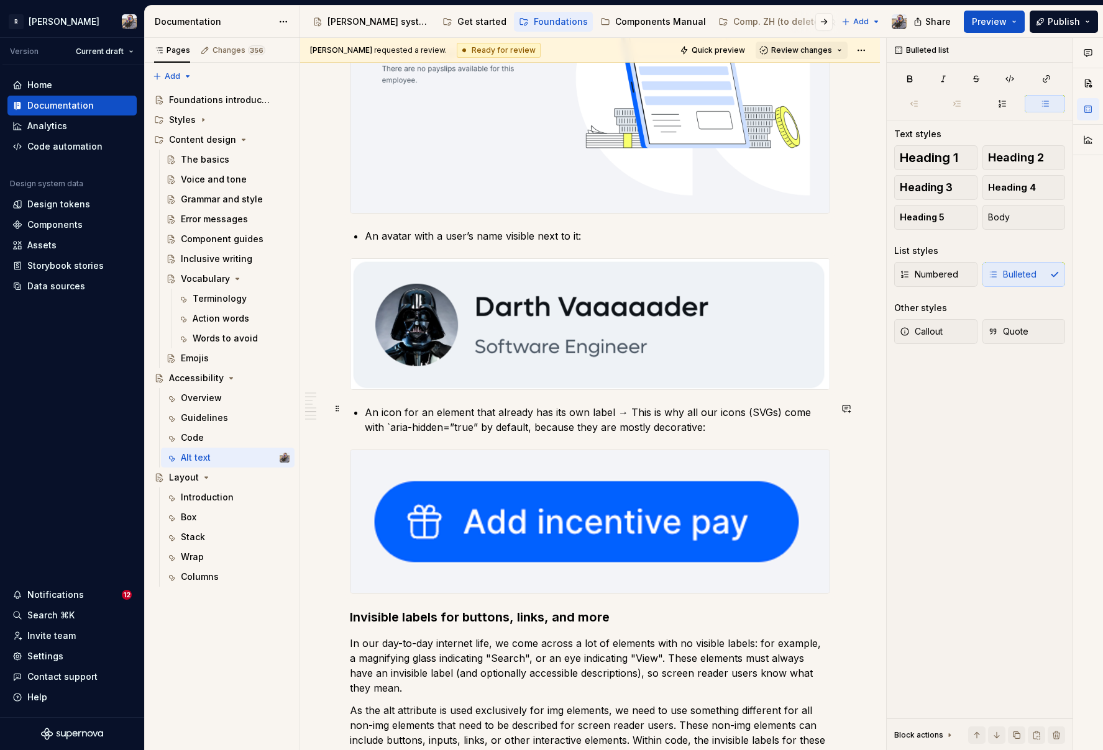
click at [456, 424] on p "An icon for an element that already has its own label → This is why all our ico…" at bounding box center [597, 420] width 465 height 30
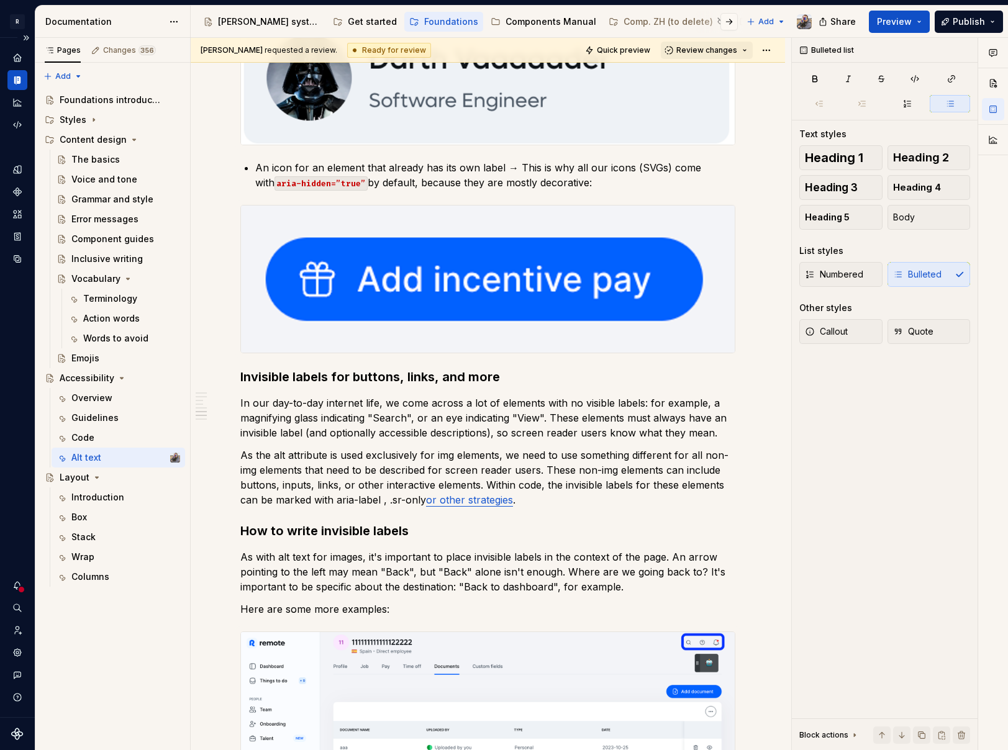
scroll to position [3976, 0]
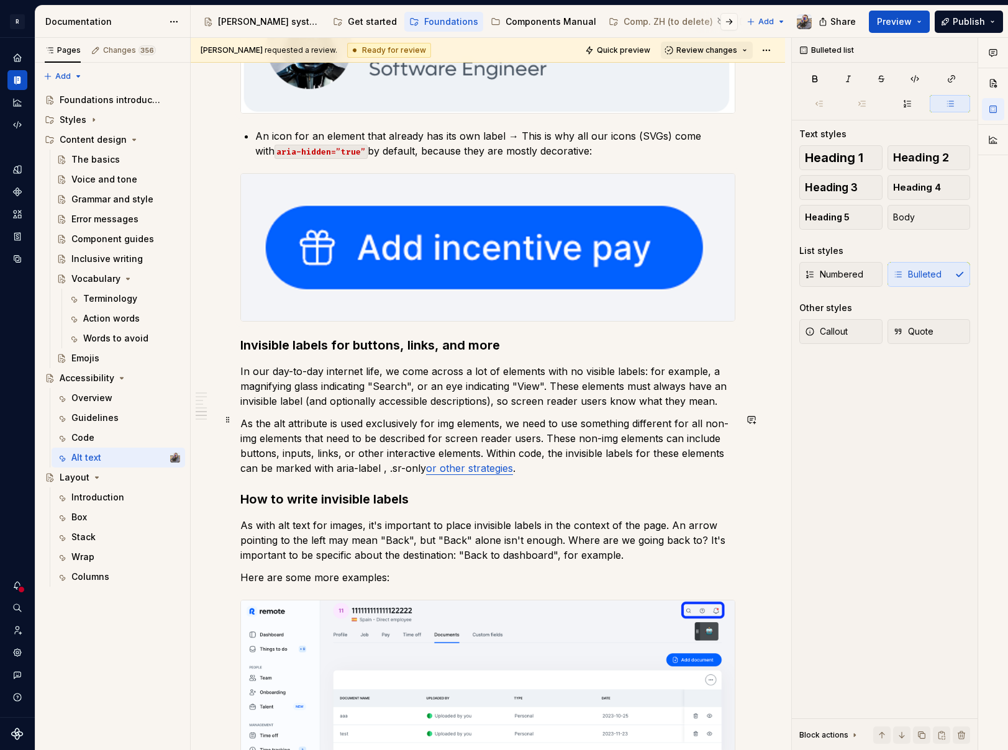
click at [454, 424] on p "As the alt attribute is used exclusively for img elements, we need to use somet…" at bounding box center [487, 446] width 495 height 60
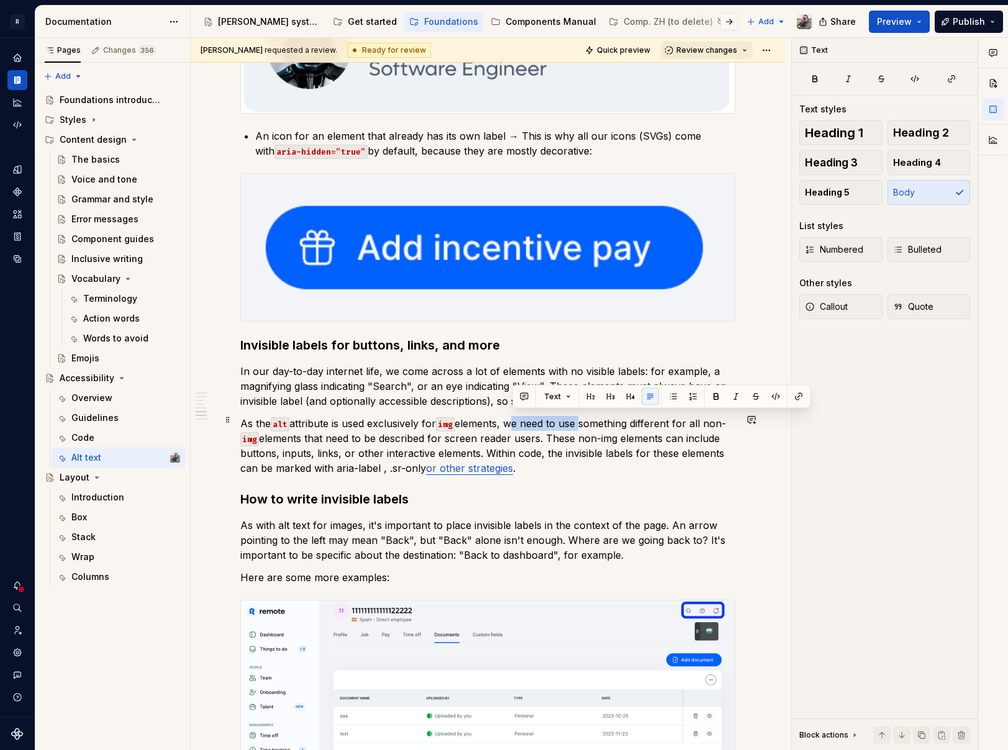
drag, startPoint x: 584, startPoint y: 419, endPoint x: 514, endPoint y: 419, distance: 70.2
click at [514, 419] on p "As the alt attribute is used exclusively for img elements, we need to use somet…" at bounding box center [487, 446] width 495 height 60
click at [580, 435] on p "As the alt attribute is used exclusively for img elements, then something diffe…" at bounding box center [487, 446] width 495 height 60
click at [335, 462] on p "As the alt attribute is used exclusively for img elements, then something diffe…" at bounding box center [487, 446] width 495 height 60
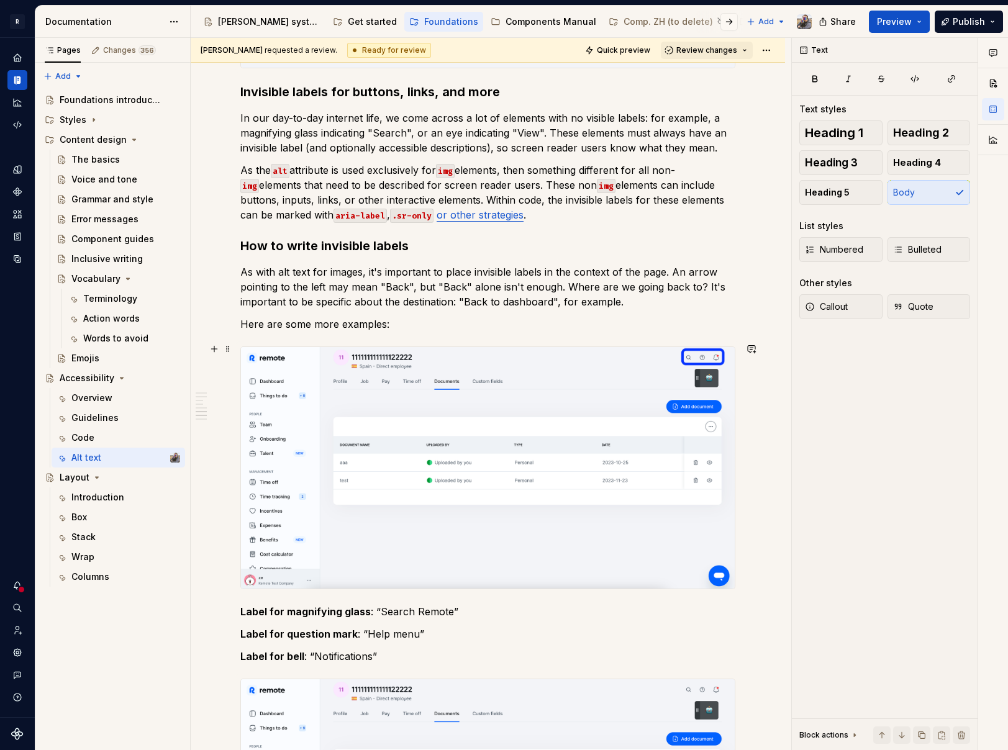
scroll to position [4533, 0]
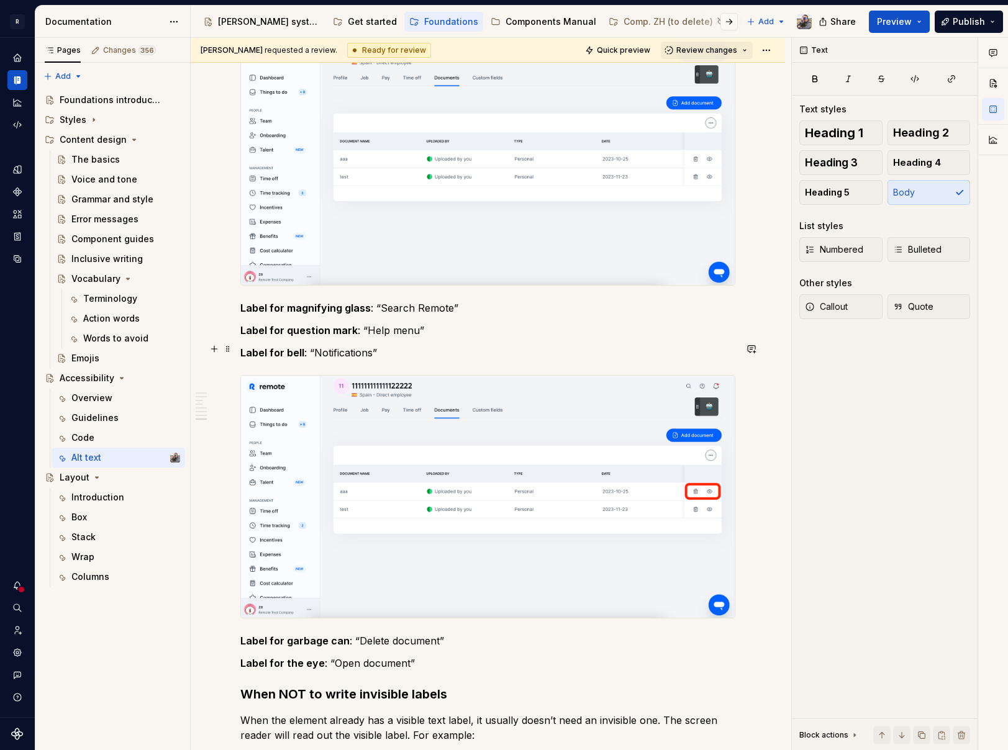
click at [384, 352] on p "Label for bell : “Notifications”" at bounding box center [487, 352] width 495 height 15
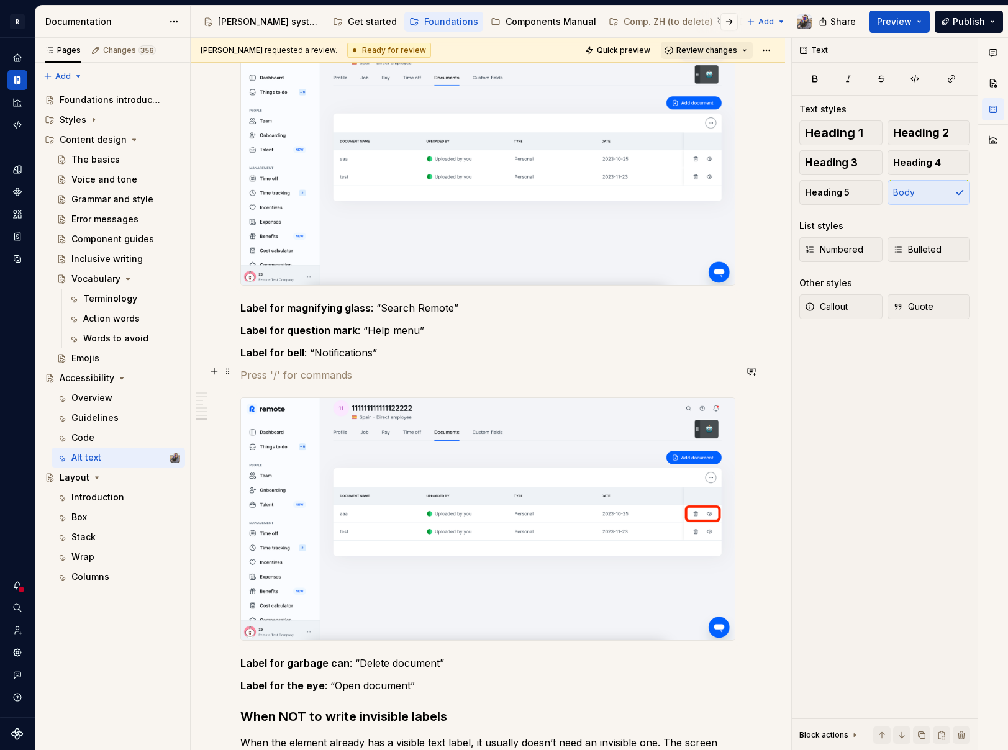
scroll to position [4741, 0]
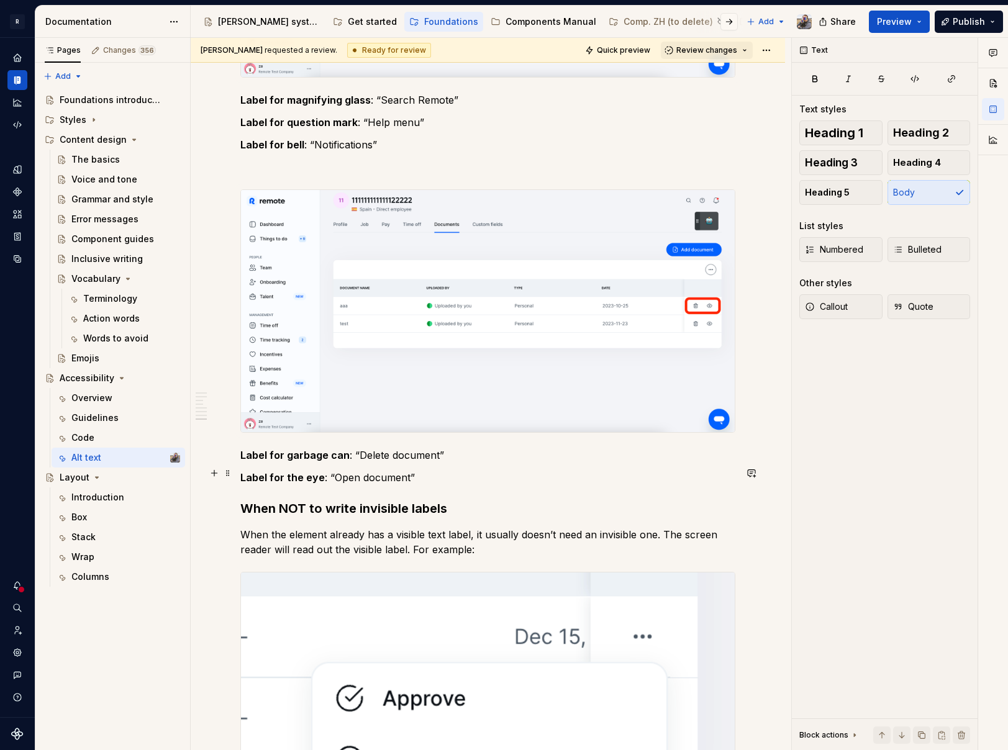
click at [468, 478] on p "Label for the eye : “Open document”" at bounding box center [487, 477] width 495 height 15
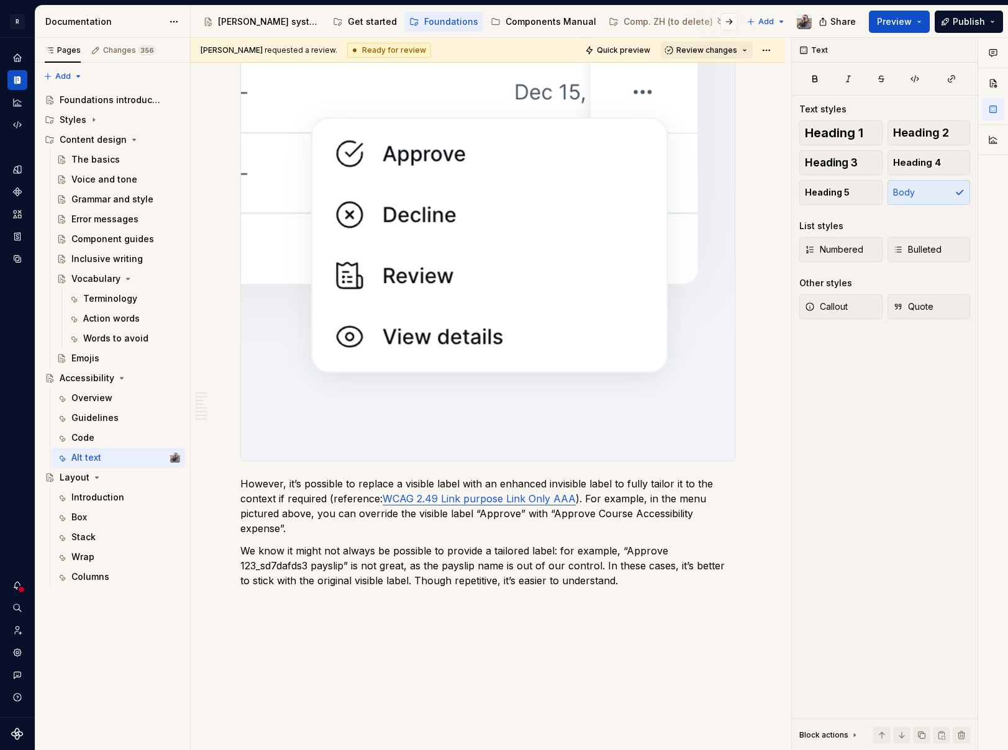
scroll to position [5380, 0]
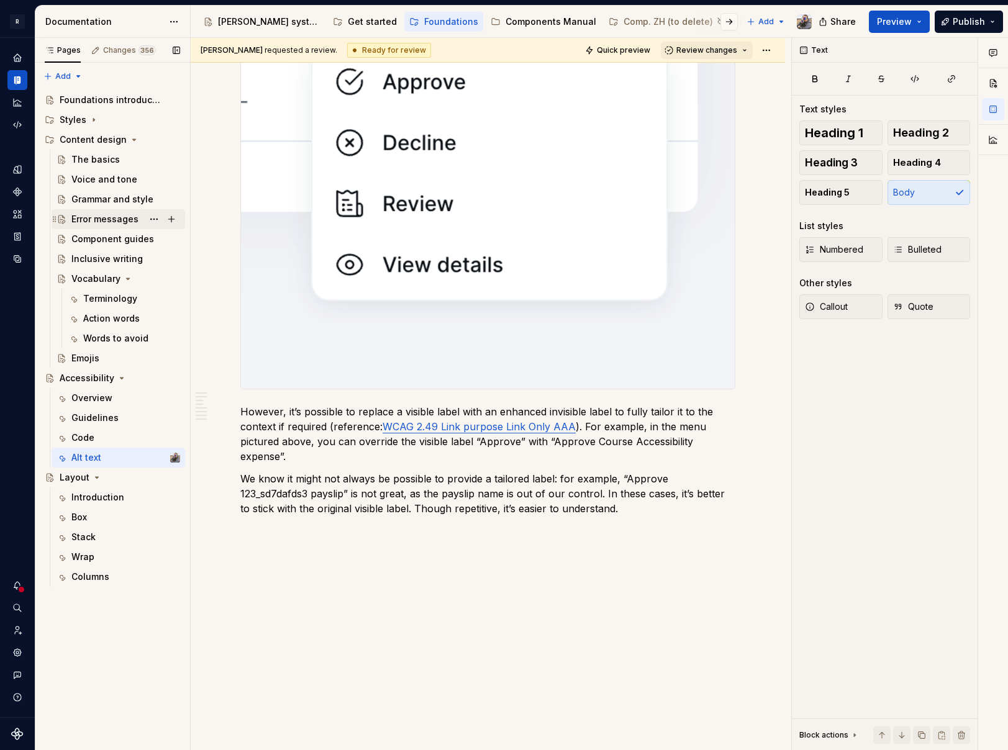
type textarea "*"
